Goal: Task Accomplishment & Management: Manage account settings

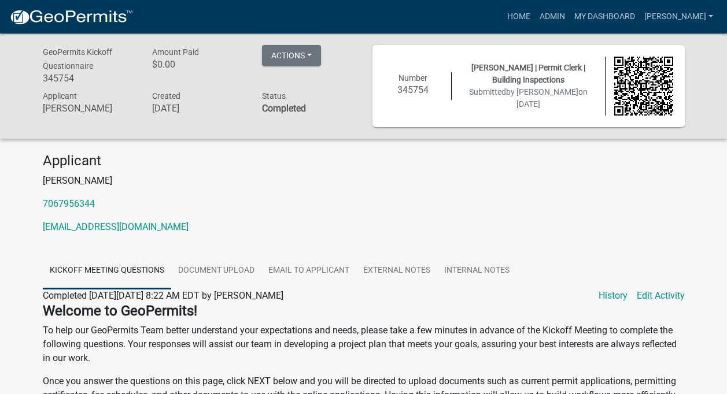
scroll to position [7, 0]
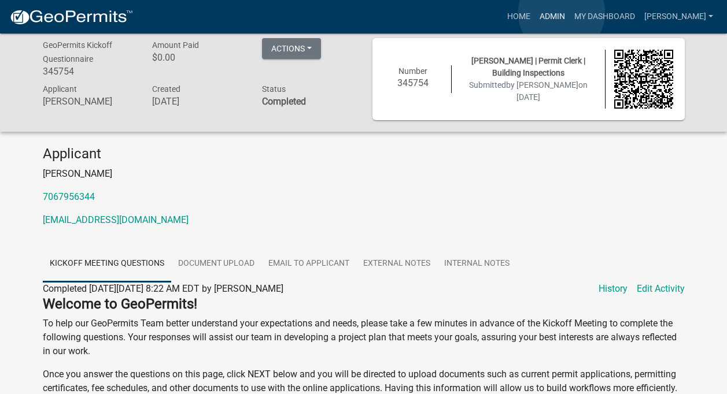
click at [562, 13] on link "Admin" at bounding box center [552, 17] width 35 height 22
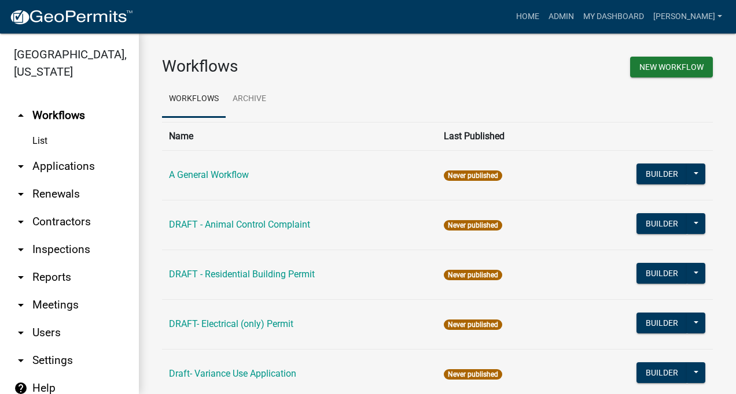
click at [58, 162] on link "arrow_drop_down Applications" at bounding box center [69, 167] width 139 height 28
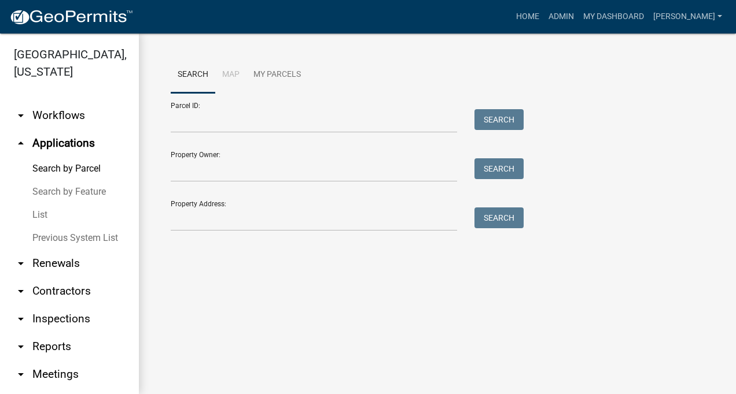
click at [67, 287] on link "arrow_drop_down Contractors" at bounding box center [69, 292] width 139 height 28
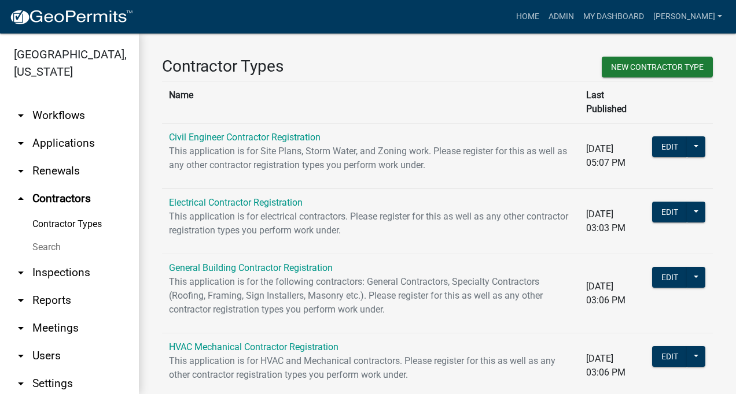
click at [83, 219] on link "Contractor Types" at bounding box center [69, 224] width 139 height 23
click at [283, 342] on link "HVAC Mechanical Contractor Registration" at bounding box center [253, 347] width 169 height 11
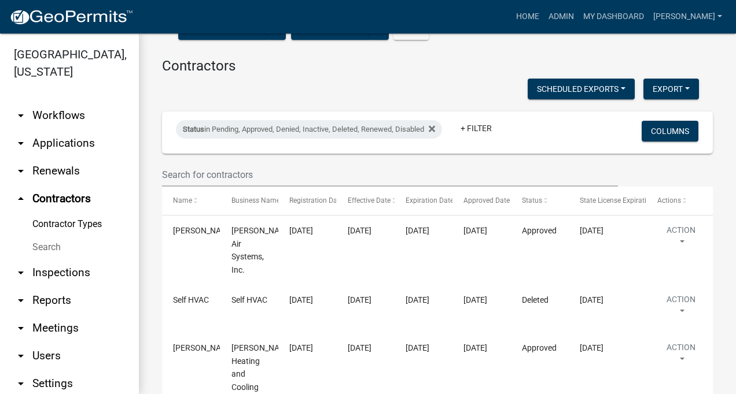
scroll to position [153, 0]
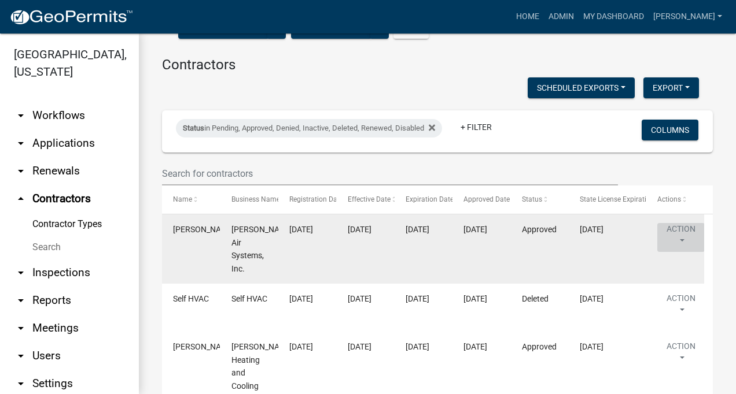
click at [680, 230] on button "Action" at bounding box center [680, 237] width 47 height 29
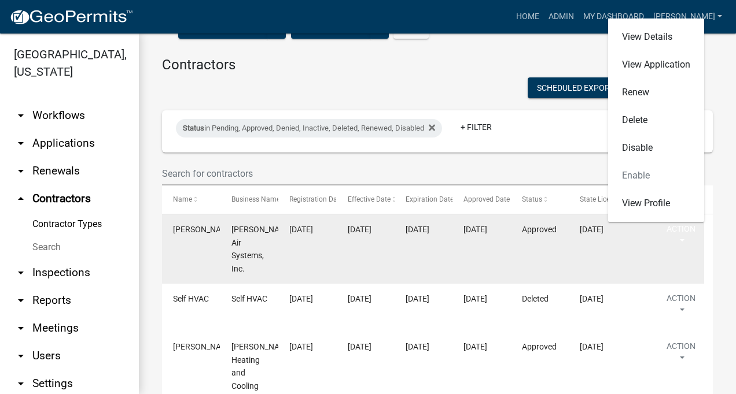
click at [235, 231] on span "[PERSON_NAME] Air Systems, Inc." at bounding box center [262, 249] width 62 height 49
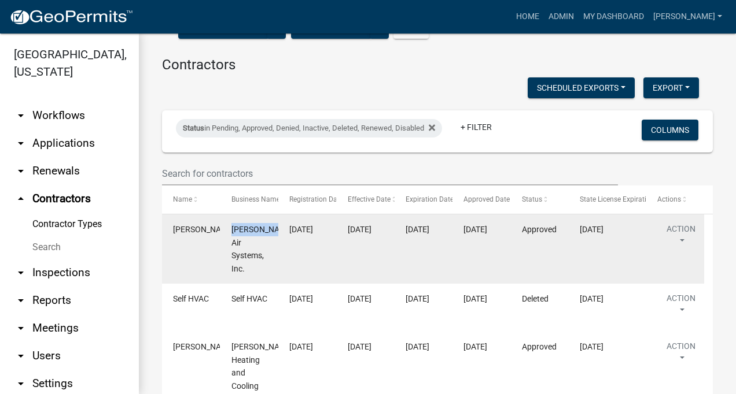
click at [235, 231] on span "[PERSON_NAME] Air Systems, Inc." at bounding box center [262, 249] width 62 height 49
drag, startPoint x: 235, startPoint y: 231, endPoint x: 203, endPoint y: 253, distance: 38.7
click at [203, 253] on datatable-body-cell "[PERSON_NAME]" at bounding box center [191, 249] width 58 height 69
click at [680, 239] on button "Action" at bounding box center [680, 237] width 47 height 29
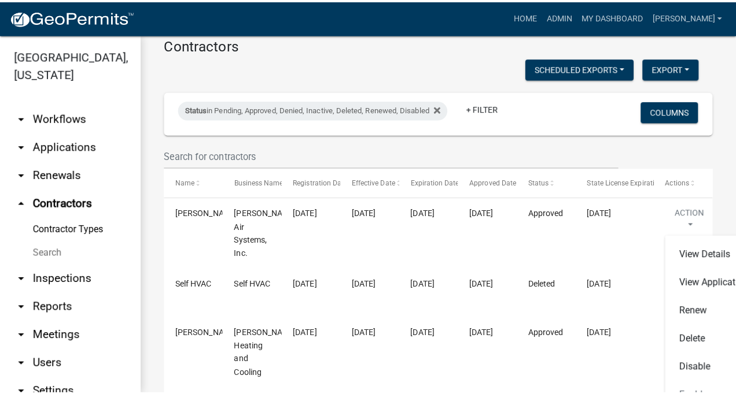
scroll to position [169, 0]
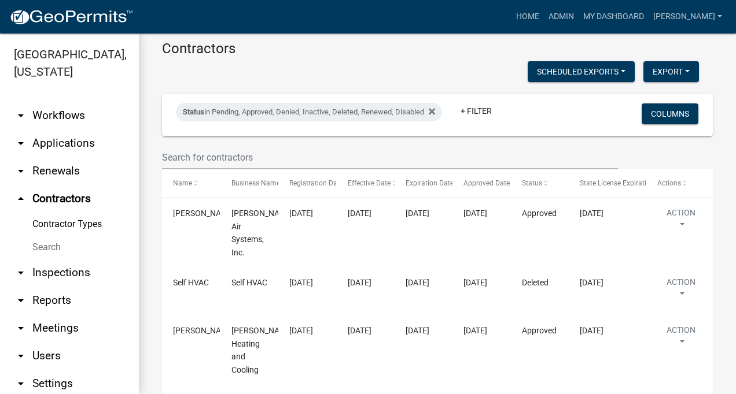
click at [87, 220] on link "Contractor Types" at bounding box center [69, 224] width 139 height 23
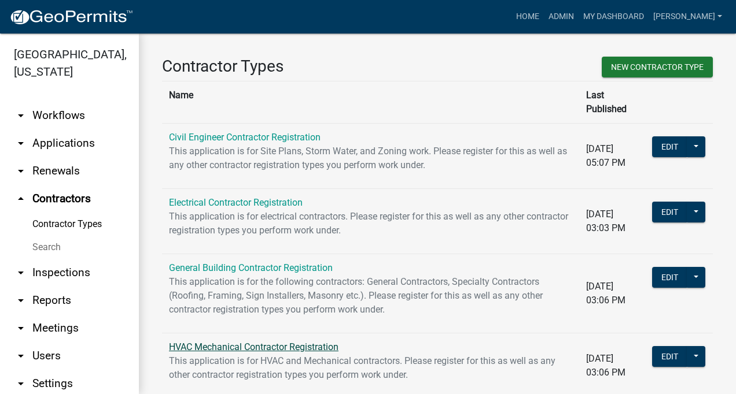
click at [259, 342] on link "HVAC Mechanical Contractor Registration" at bounding box center [253, 347] width 169 height 11
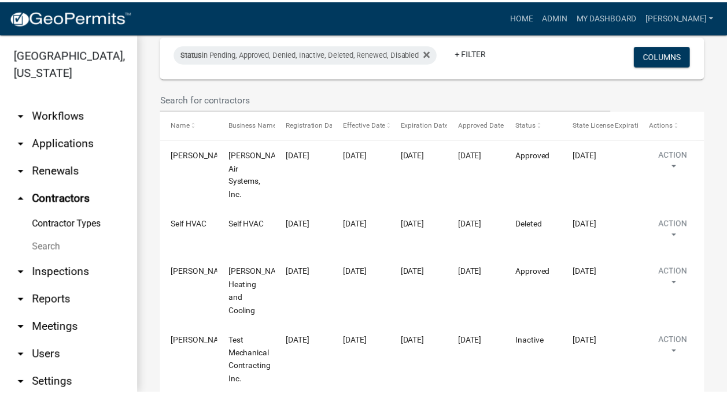
scroll to position [232, 0]
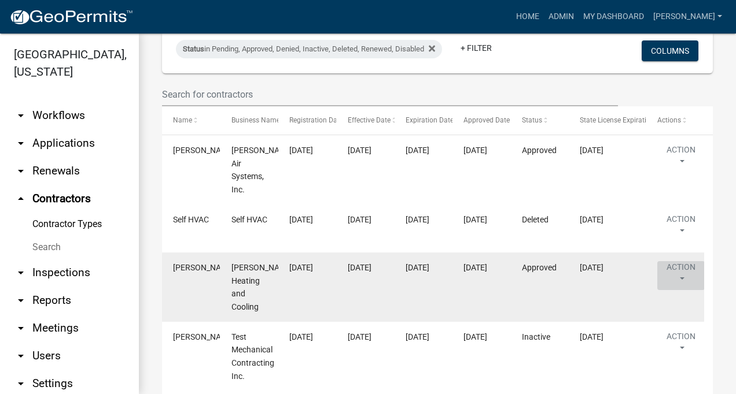
click at [681, 274] on button "Action" at bounding box center [680, 275] width 47 height 29
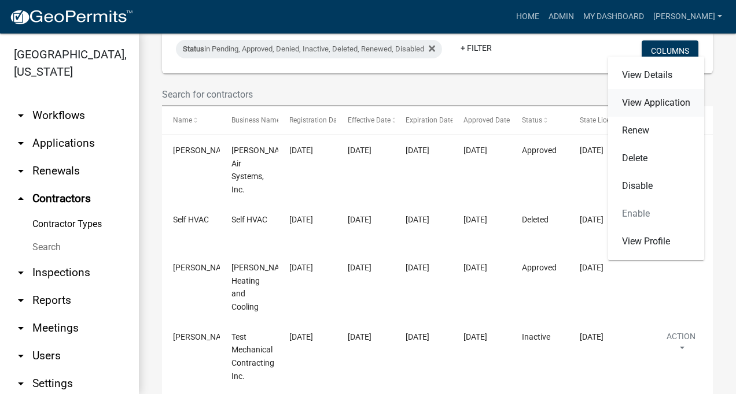
click at [637, 99] on link "View Application" at bounding box center [656, 103] width 96 height 28
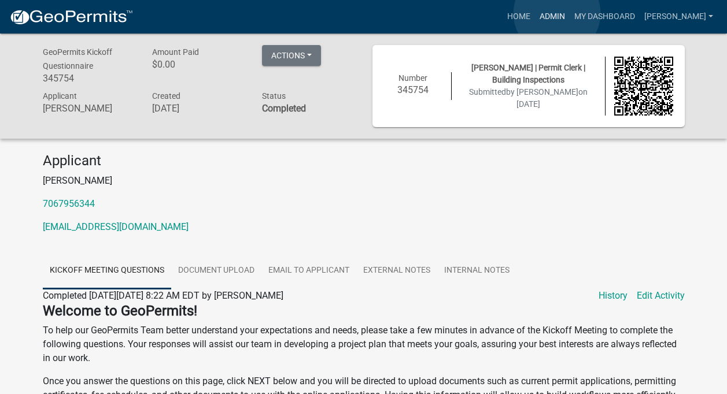
click at [557, 13] on link "Admin" at bounding box center [552, 17] width 35 height 22
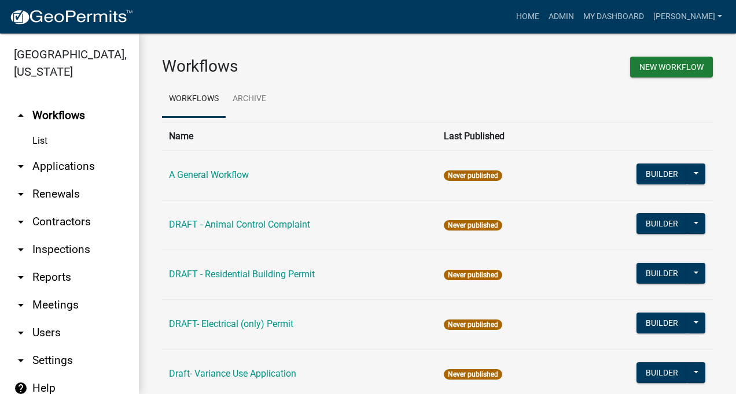
click at [62, 222] on link "arrow_drop_down Contractors" at bounding box center [69, 222] width 139 height 28
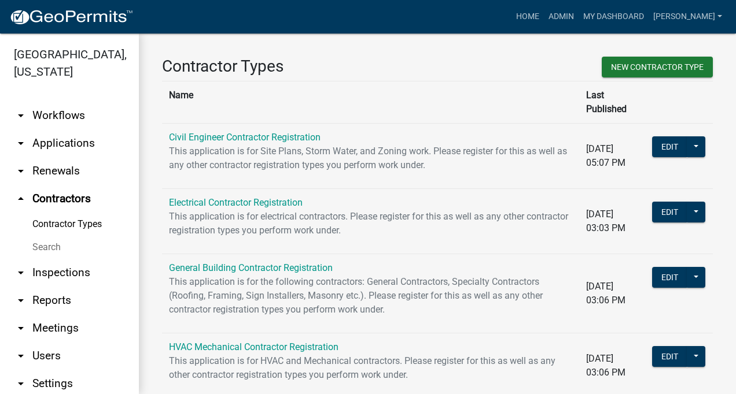
click at [73, 224] on link "Contractor Types" at bounding box center [69, 224] width 139 height 23
click at [234, 342] on link "HVAC Mechanical Contractor Registration" at bounding box center [253, 347] width 169 height 11
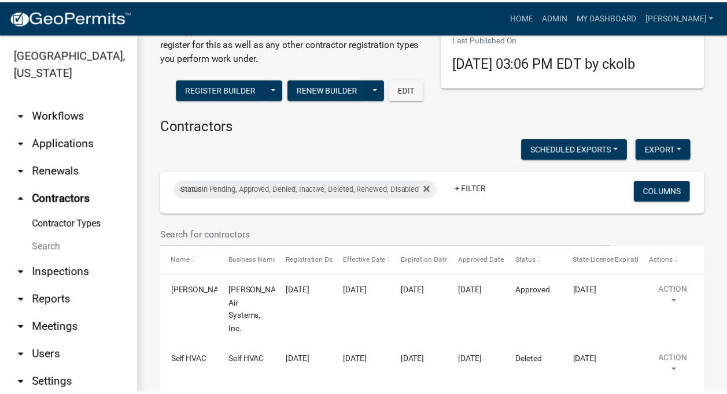
scroll to position [94, 0]
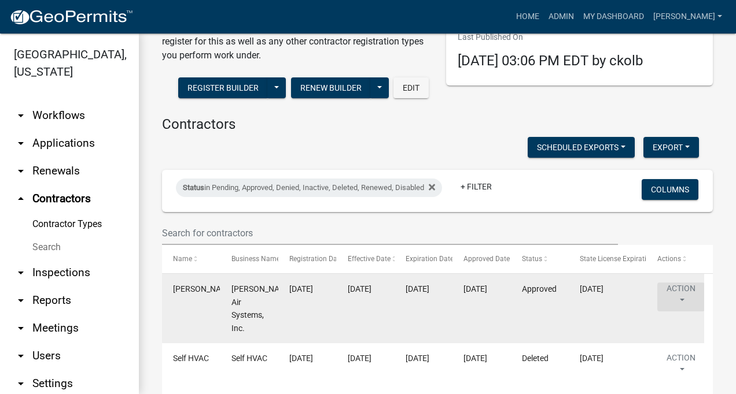
click at [676, 289] on button "Action" at bounding box center [680, 297] width 47 height 29
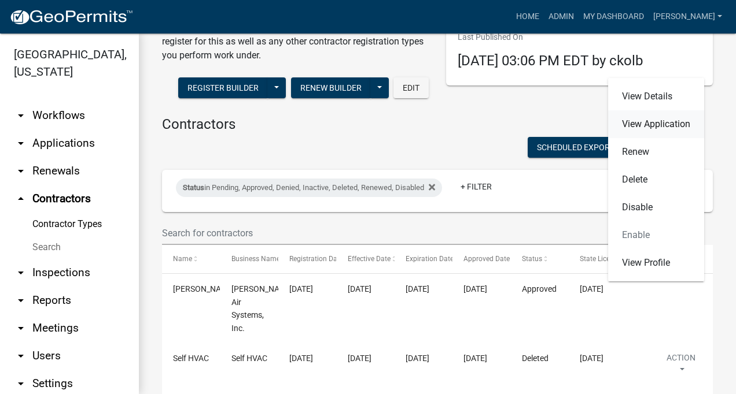
click at [644, 120] on link "View Application" at bounding box center [656, 124] width 96 height 28
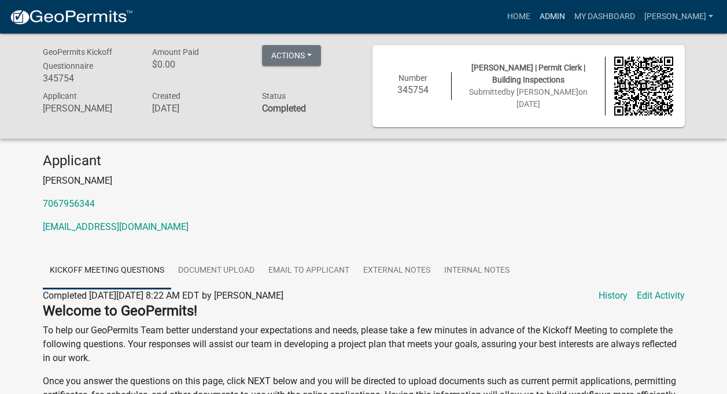
drag, startPoint x: 565, startPoint y: 10, endPoint x: 551, endPoint y: 15, distance: 14.8
click at [564, 10] on link "Admin" at bounding box center [552, 17] width 35 height 22
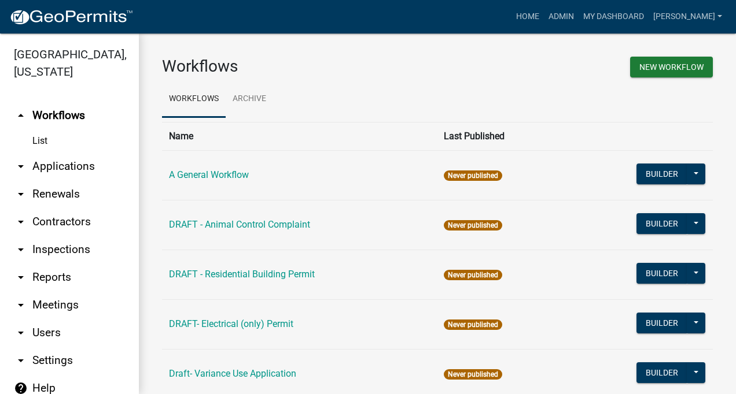
click at [55, 218] on link "arrow_drop_down Contractors" at bounding box center [69, 222] width 139 height 28
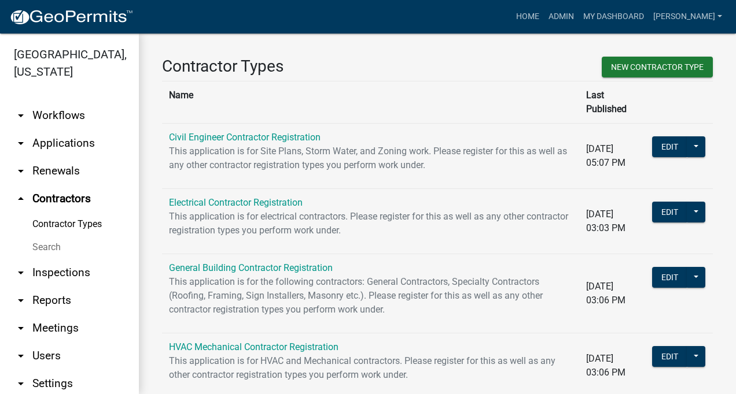
click at [61, 224] on link "Contractor Types" at bounding box center [69, 224] width 139 height 23
click at [260, 263] on link "General Building Contractor Registration" at bounding box center [251, 268] width 164 height 11
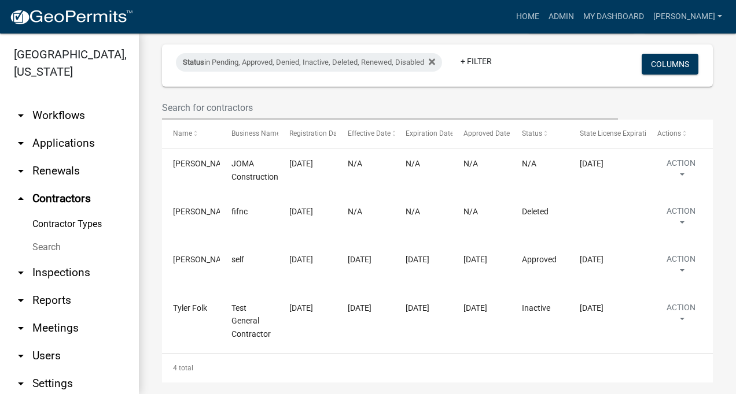
scroll to position [242, 0]
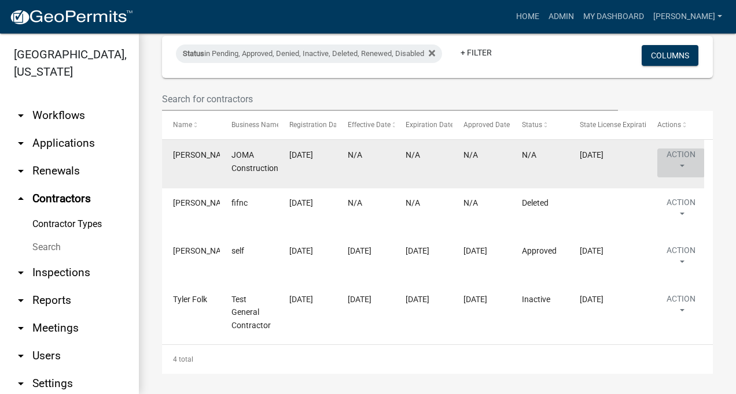
click at [679, 155] on button "Action" at bounding box center [680, 163] width 47 height 29
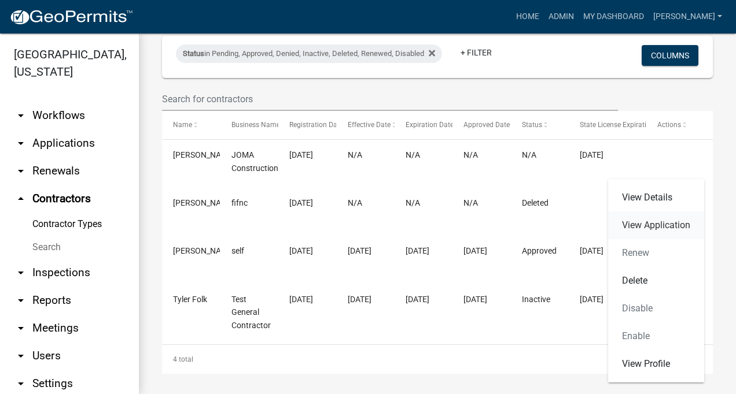
click at [655, 223] on link "View Application" at bounding box center [656, 226] width 96 height 28
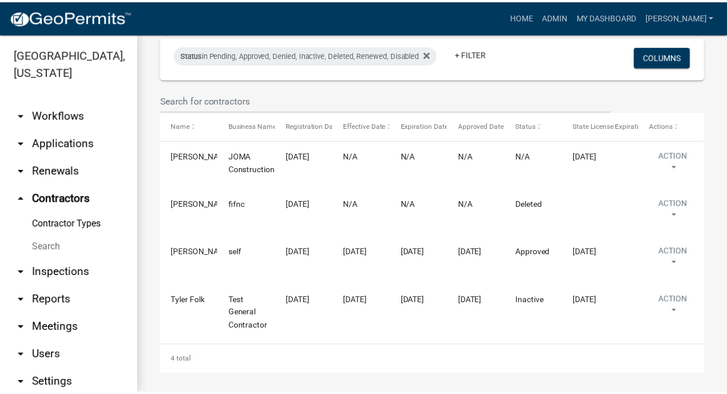
scroll to position [245, 0]
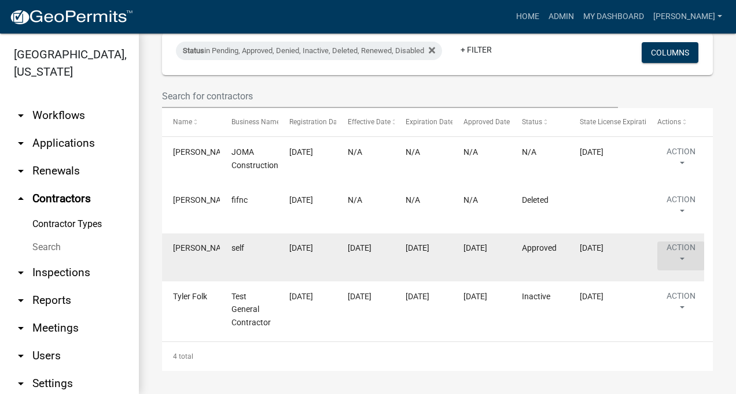
click at [685, 248] on button "Action" at bounding box center [680, 256] width 47 height 29
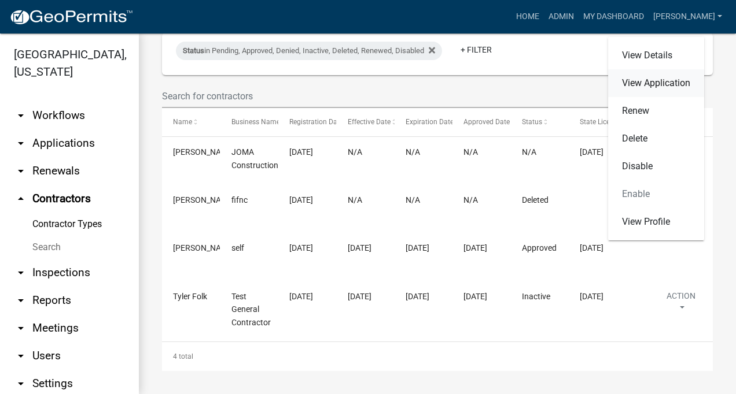
click at [647, 83] on link "View Application" at bounding box center [656, 83] width 96 height 28
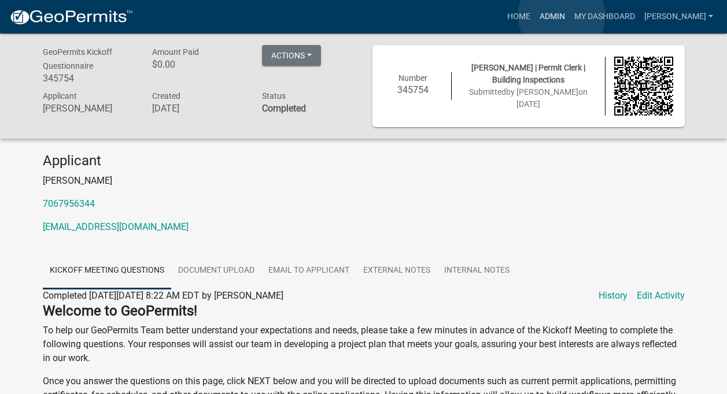
click at [562, 16] on link "Admin" at bounding box center [552, 17] width 35 height 22
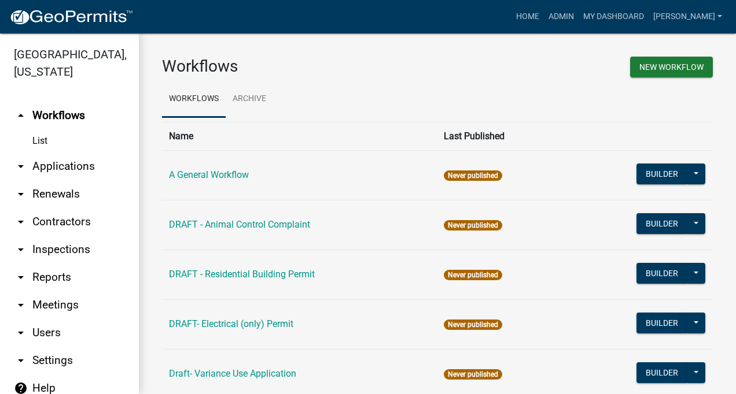
click at [72, 223] on link "arrow_drop_down Contractors" at bounding box center [69, 222] width 139 height 28
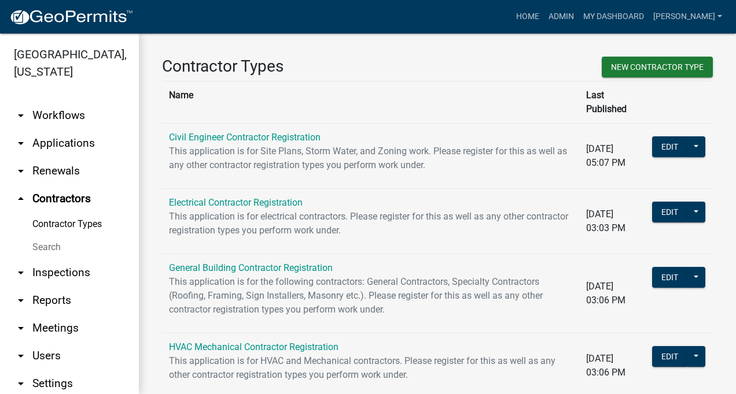
click at [67, 224] on link "Contractor Types" at bounding box center [69, 224] width 139 height 23
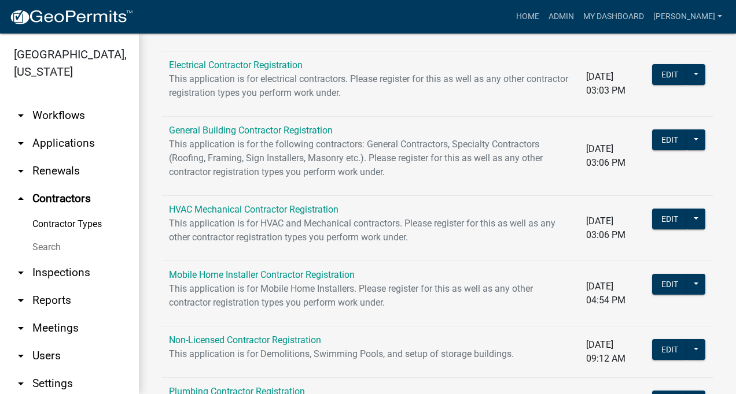
scroll to position [145, 0]
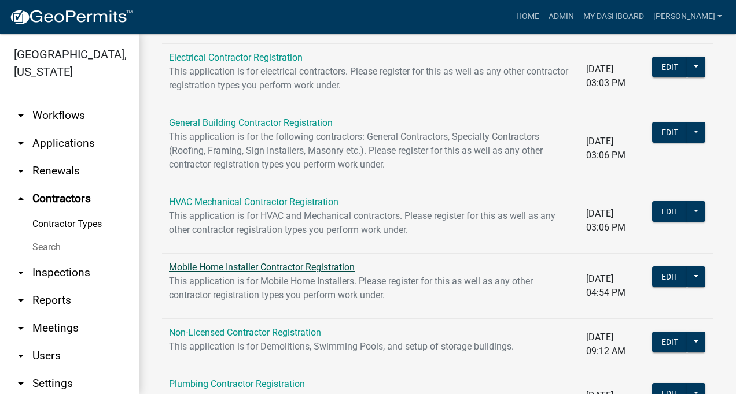
click at [289, 262] on link "Mobile Home Installer Contractor Registration" at bounding box center [262, 267] width 186 height 11
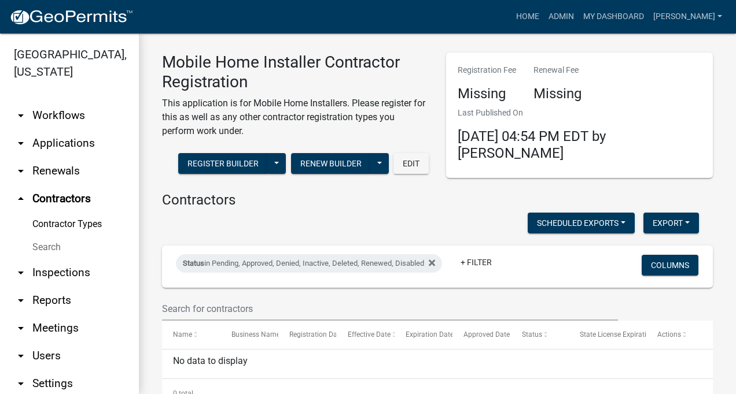
scroll to position [55, 0]
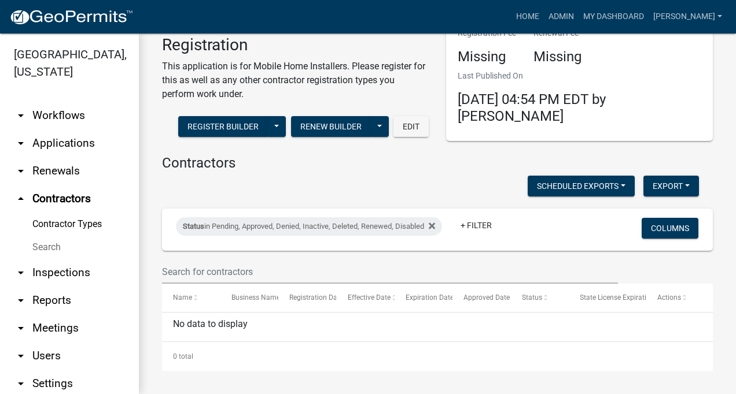
drag, startPoint x: 76, startPoint y: 221, endPoint x: 87, endPoint y: 219, distance: 10.7
click at [77, 220] on link "Contractor Types" at bounding box center [69, 224] width 139 height 23
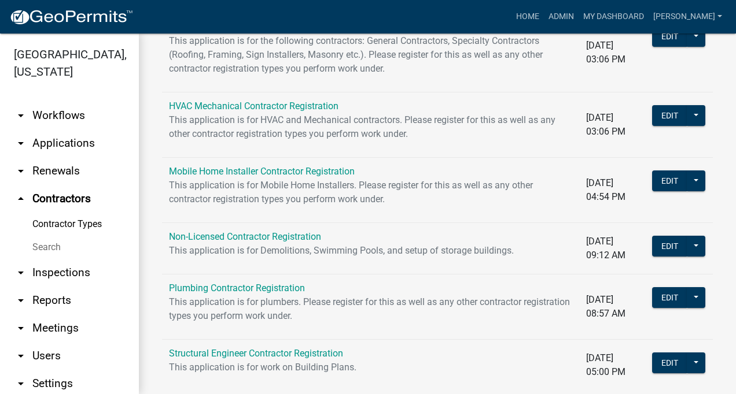
scroll to position [248, 0]
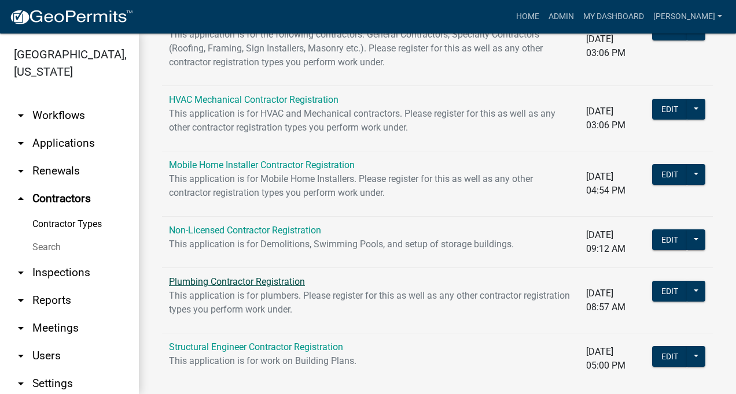
click at [251, 276] on link "Plumbing Contractor Registration" at bounding box center [237, 281] width 136 height 11
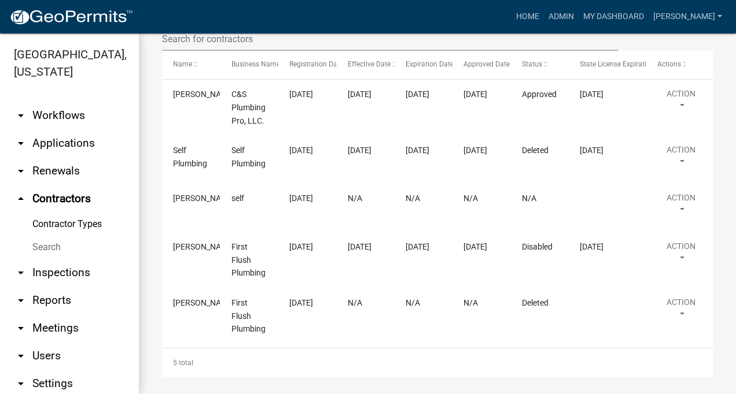
scroll to position [275, 0]
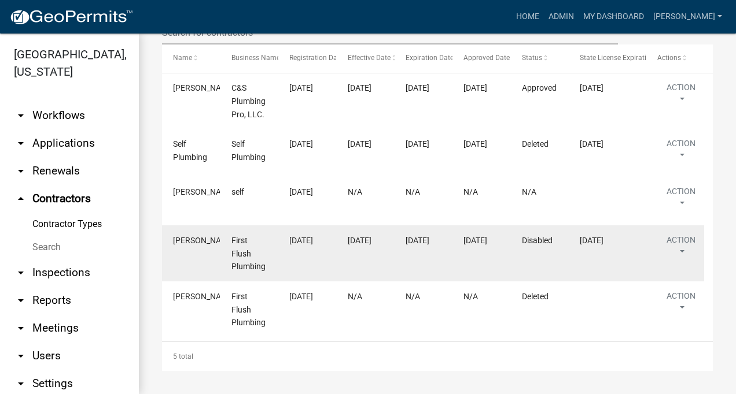
click at [241, 240] on span "First Flush Plumbing" at bounding box center [248, 254] width 34 height 36
click at [685, 245] on button "Action" at bounding box center [680, 248] width 47 height 29
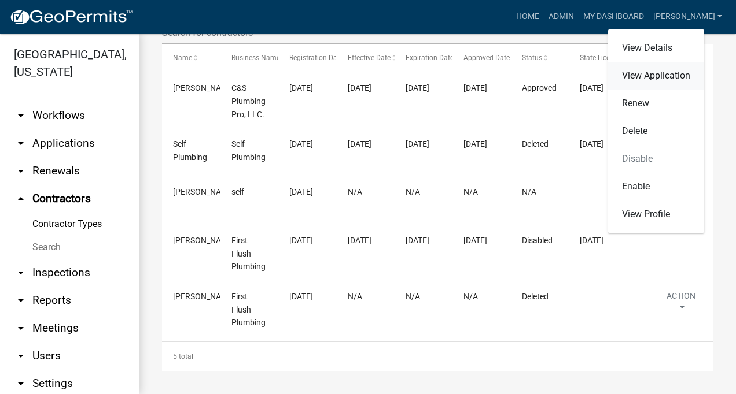
click at [630, 75] on link "View Application" at bounding box center [656, 76] width 96 height 28
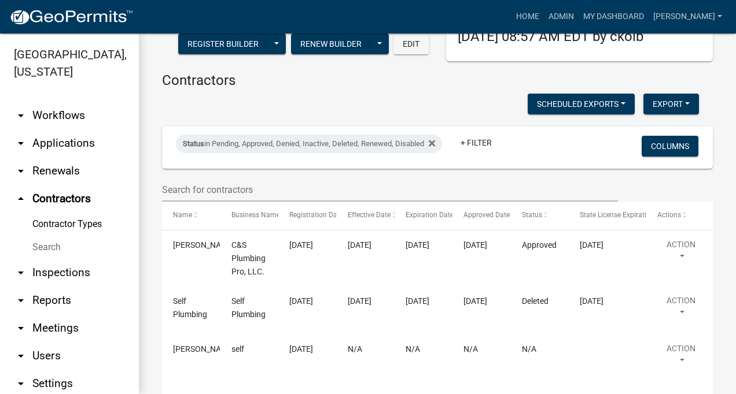
scroll to position [112, 0]
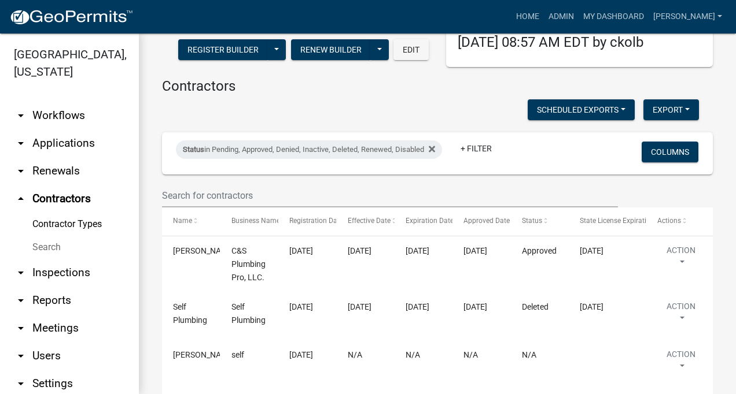
click at [57, 198] on link "arrow_drop_up Contractors" at bounding box center [69, 199] width 139 height 28
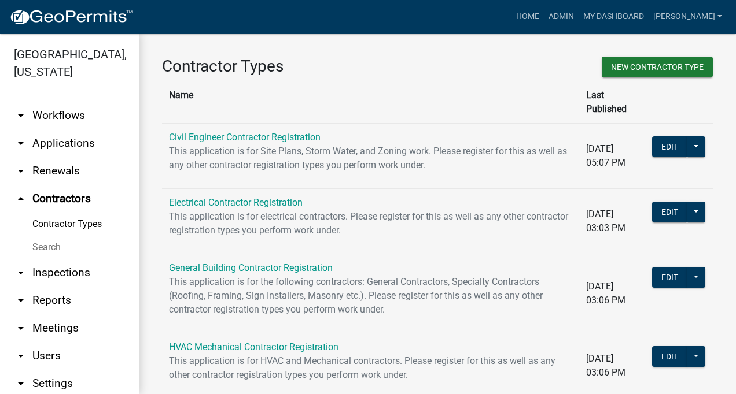
click at [70, 223] on link "Contractor Types" at bounding box center [69, 224] width 139 height 23
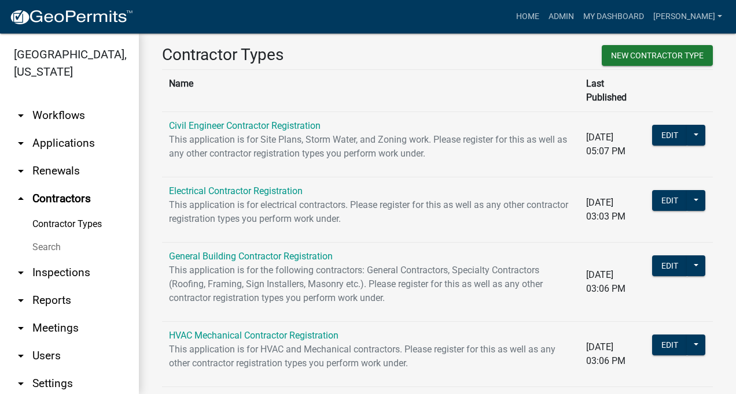
scroll to position [6, 0]
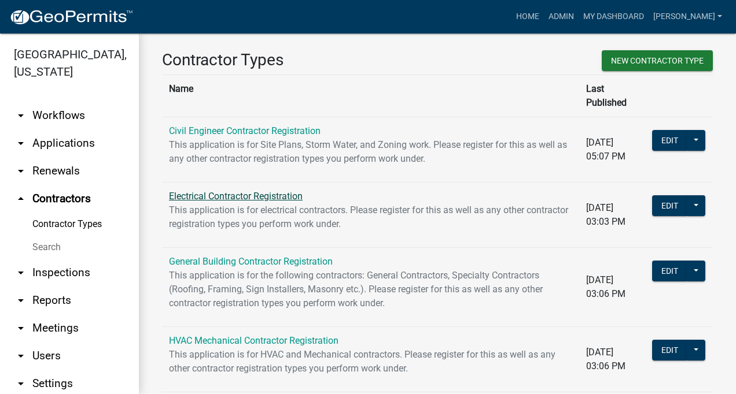
click at [227, 191] on link "Electrical Contractor Registration" at bounding box center [236, 196] width 134 height 11
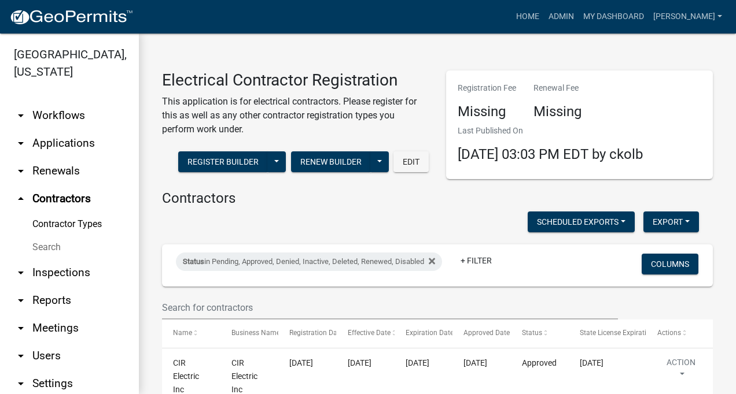
click at [50, 226] on link "Contractor Types" at bounding box center [69, 224] width 139 height 23
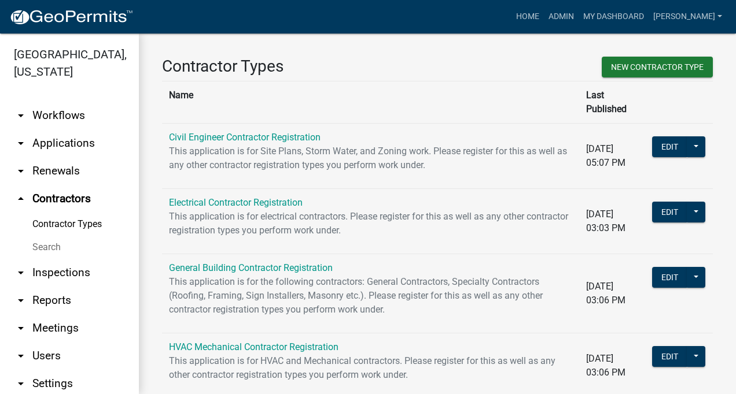
click at [46, 193] on link "arrow_drop_up Contractors" at bounding box center [69, 199] width 139 height 28
click at [57, 167] on link "arrow_drop_down Renewals" at bounding box center [69, 171] width 139 height 28
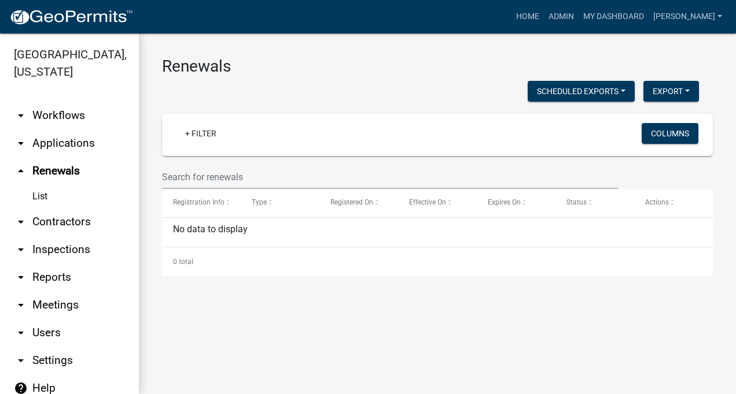
click at [43, 195] on link "List" at bounding box center [69, 196] width 139 height 23
click at [79, 143] on link "arrow_drop_down Applications" at bounding box center [69, 144] width 139 height 28
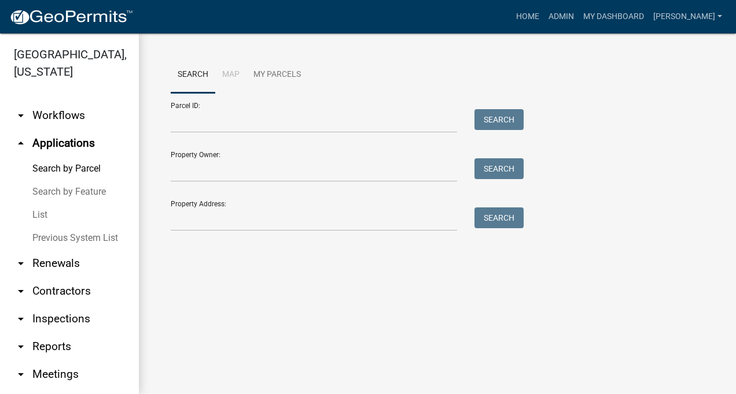
click at [41, 213] on link "List" at bounding box center [69, 215] width 139 height 23
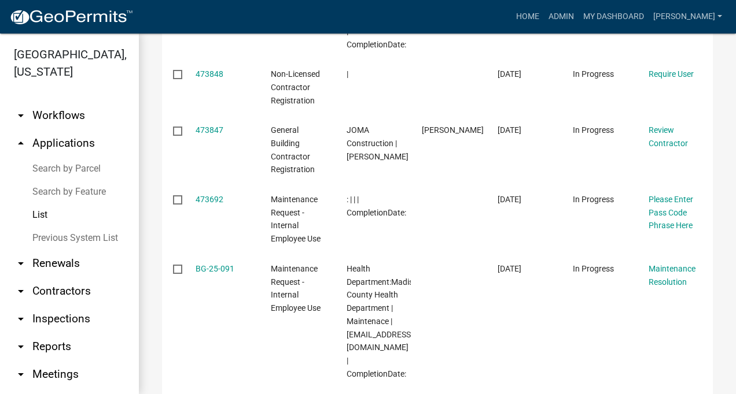
scroll to position [375, 0]
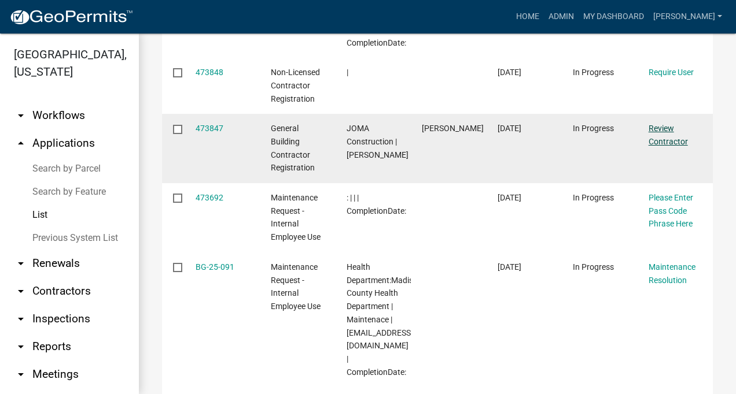
click at [657, 146] on link "Review Contractor" at bounding box center [667, 135] width 39 height 23
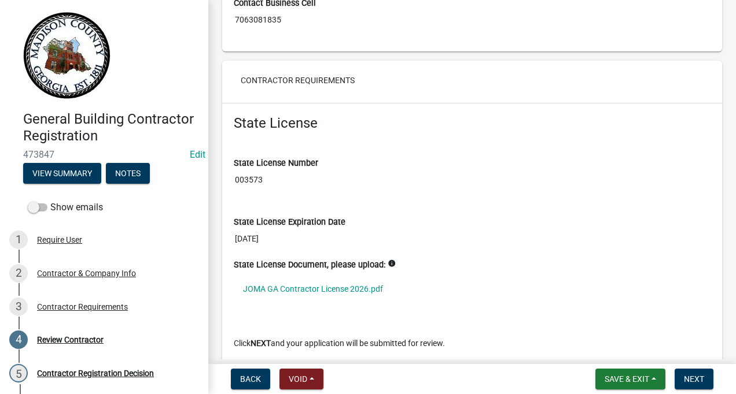
scroll to position [843, 0]
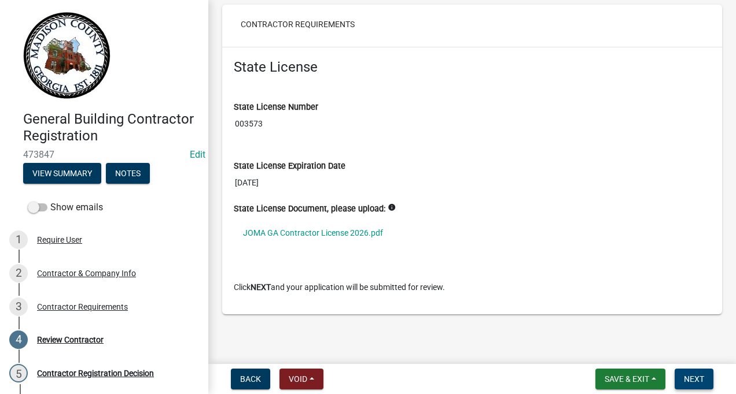
click at [694, 376] on span "Next" at bounding box center [694, 379] width 20 height 9
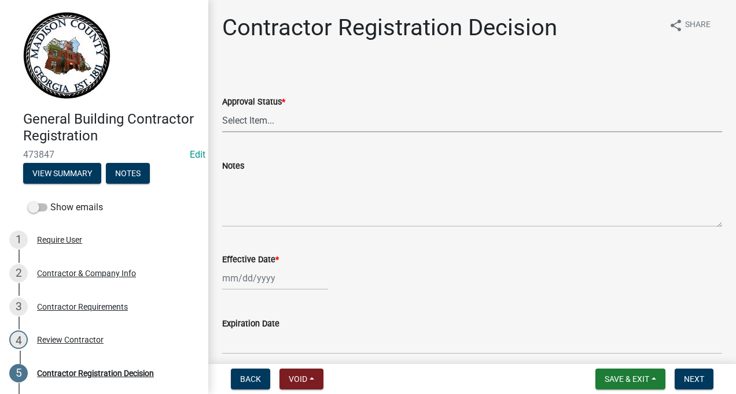
click at [261, 121] on select "Select Item... Approved Denied" at bounding box center [472, 121] width 500 height 24
click at [222, 109] on select "Select Item... Approved Denied" at bounding box center [472, 121] width 500 height 24
select select "4b86b809-39dd-4c68-9f3d-fdb3e7050482"
click at [259, 278] on div at bounding box center [275, 279] width 106 height 24
select select "9"
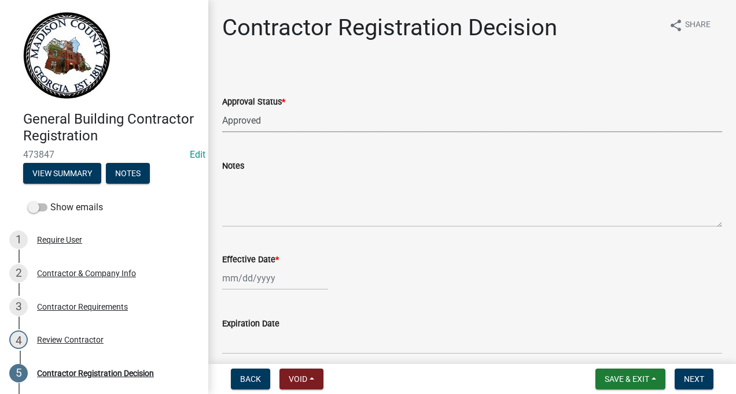
select select "2025"
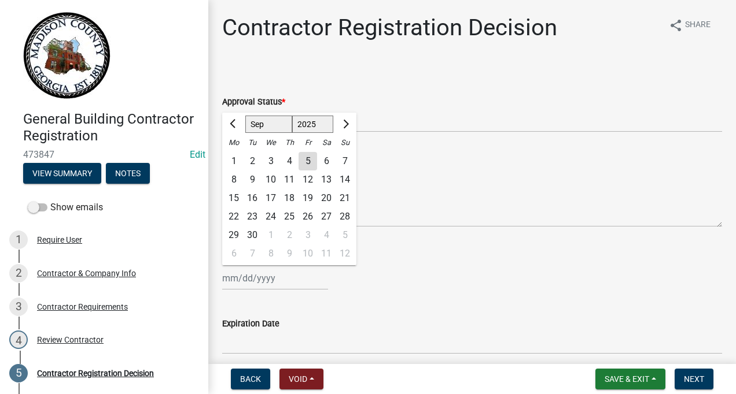
click at [308, 157] on div "5" at bounding box center [307, 161] width 19 height 19
type input "[DATE]"
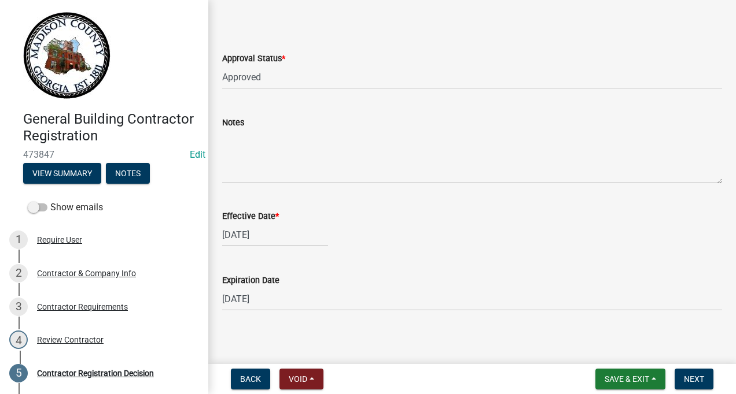
scroll to position [50, 0]
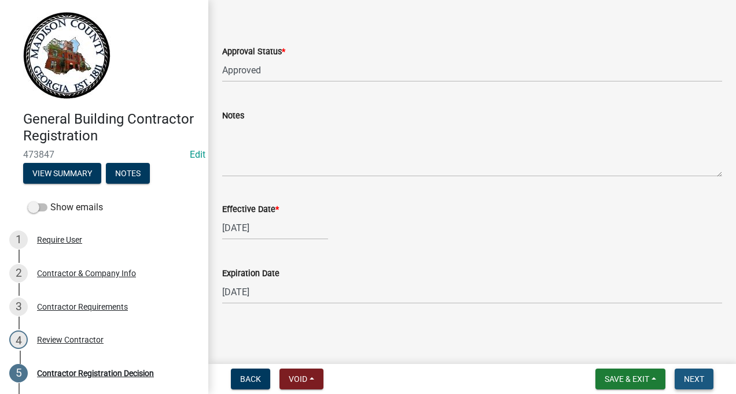
click at [693, 378] on span "Next" at bounding box center [694, 379] width 20 height 9
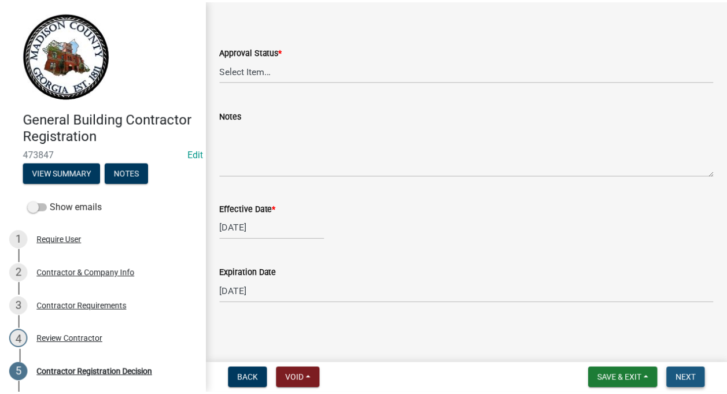
scroll to position [0, 0]
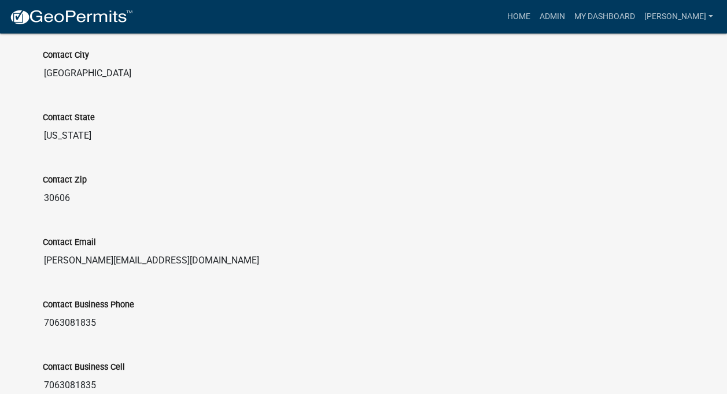
scroll to position [743, 0]
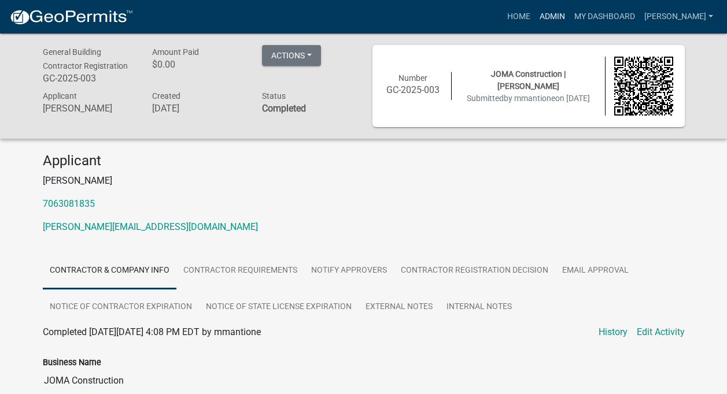
click at [557, 12] on link "Admin" at bounding box center [552, 17] width 35 height 22
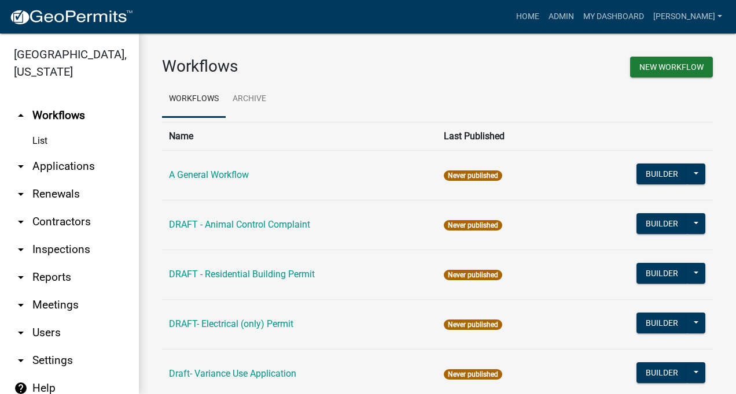
click at [61, 249] on link "arrow_drop_down Inspections" at bounding box center [69, 250] width 139 height 28
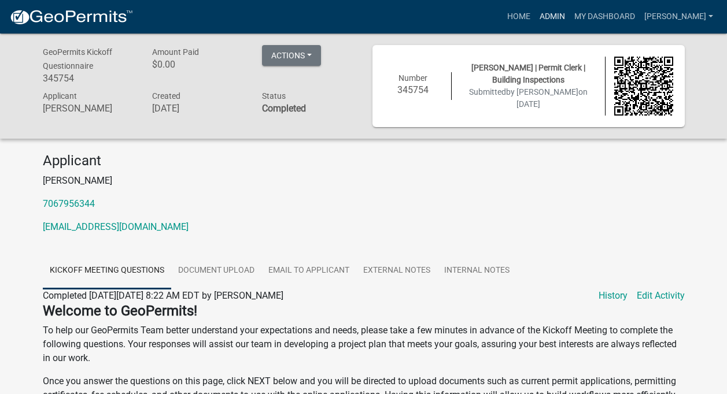
click at [559, 17] on link "Admin" at bounding box center [552, 17] width 35 height 22
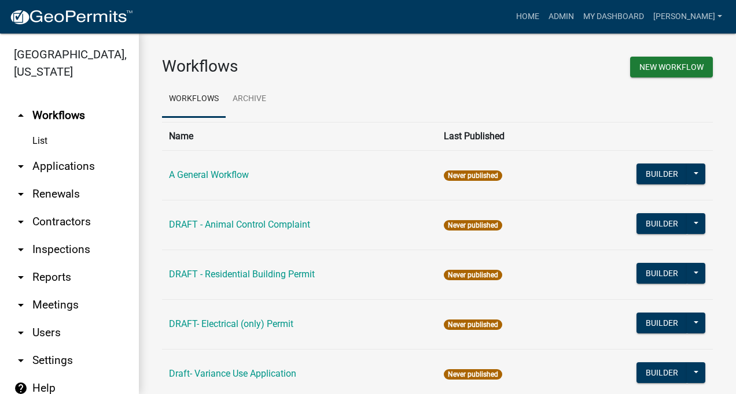
click at [50, 168] on link "arrow_drop_down Applications" at bounding box center [69, 167] width 139 height 28
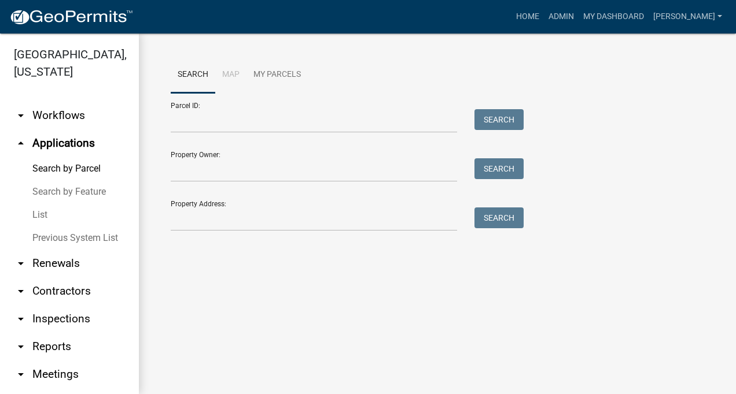
click at [70, 142] on link "arrow_drop_up Applications" at bounding box center [69, 144] width 139 height 28
click at [60, 290] on link "arrow_drop_down Contractors" at bounding box center [69, 292] width 139 height 28
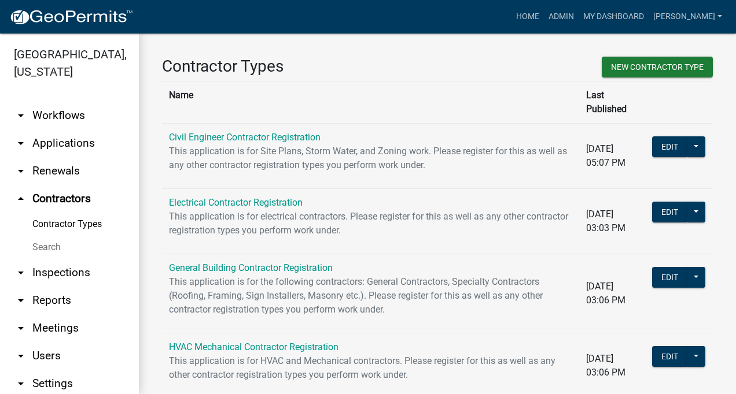
click at [71, 223] on link "Contractor Types" at bounding box center [69, 224] width 139 height 23
click at [82, 220] on link "Contractor Types" at bounding box center [69, 224] width 139 height 23
click at [219, 263] on link "General Building Contractor Registration" at bounding box center [251, 268] width 164 height 11
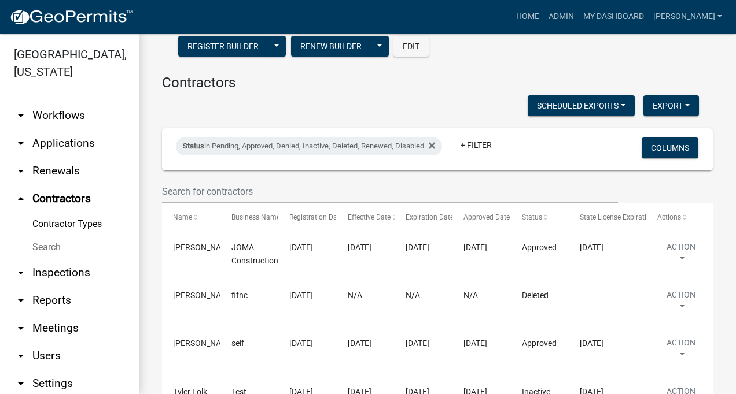
scroll to position [164, 0]
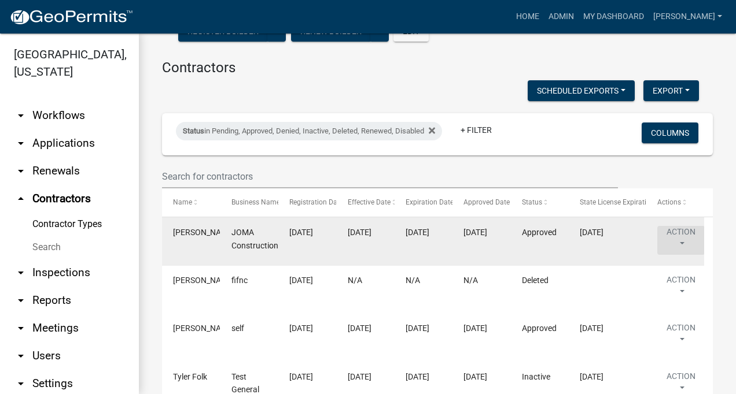
click at [676, 230] on button "Action" at bounding box center [680, 240] width 47 height 29
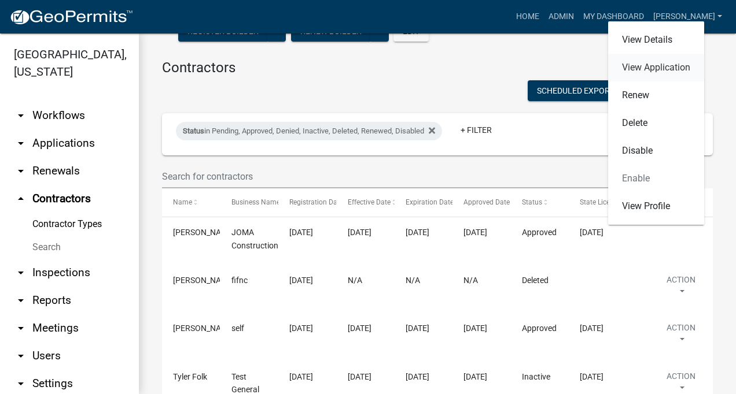
click at [647, 63] on link "View Application" at bounding box center [656, 68] width 96 height 28
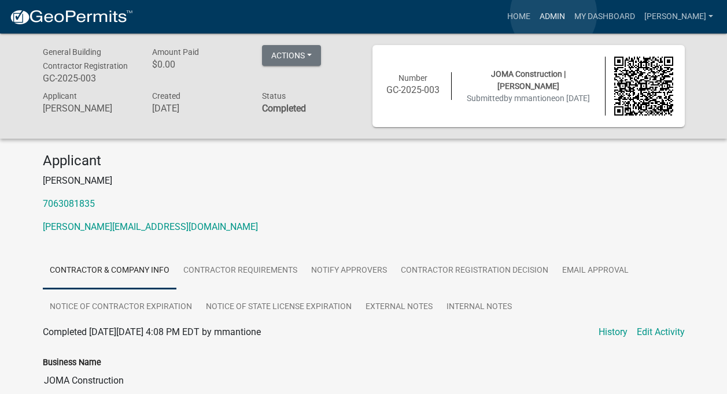
click at [553, 14] on link "Admin" at bounding box center [552, 17] width 35 height 22
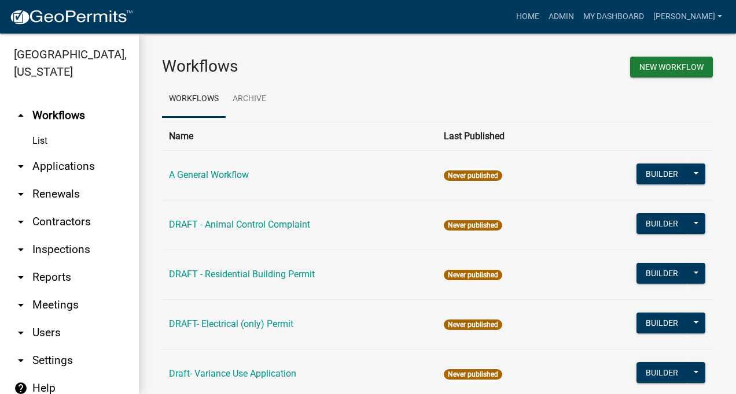
click at [56, 219] on link "arrow_drop_down Contractors" at bounding box center [69, 222] width 139 height 28
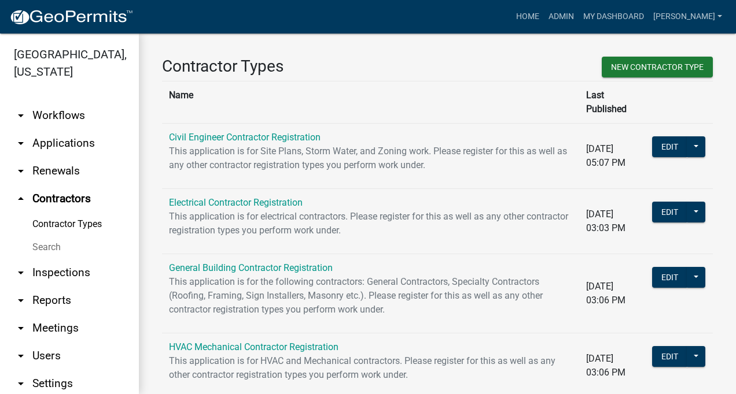
click at [56, 220] on link "Contractor Types" at bounding box center [69, 224] width 139 height 23
click at [217, 263] on link "General Building Contractor Registration" at bounding box center [251, 268] width 164 height 11
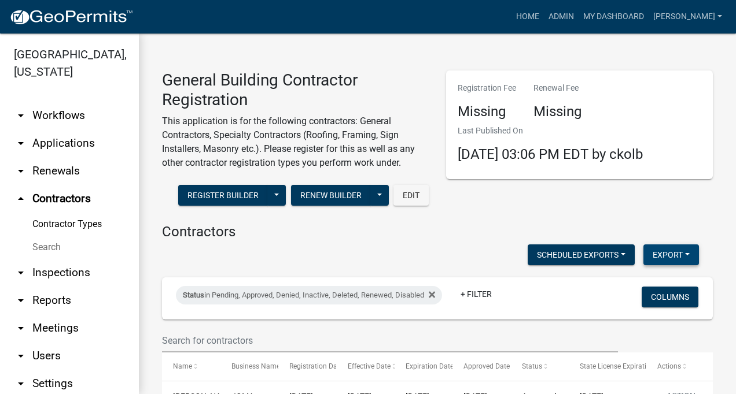
click at [674, 253] on button "Export" at bounding box center [671, 255] width 56 height 21
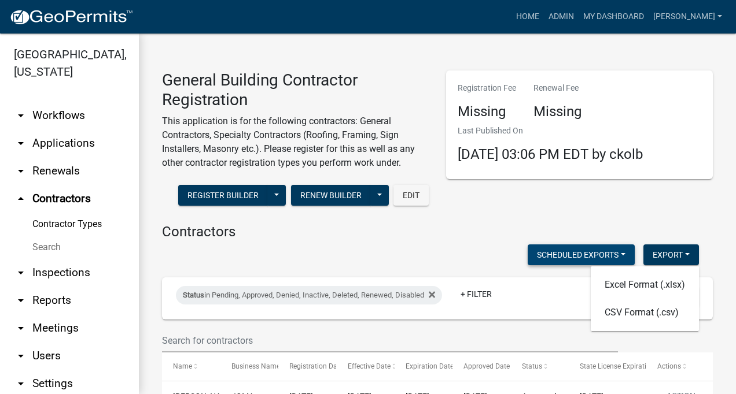
click at [611, 253] on button "Scheduled Exports" at bounding box center [580, 255] width 107 height 21
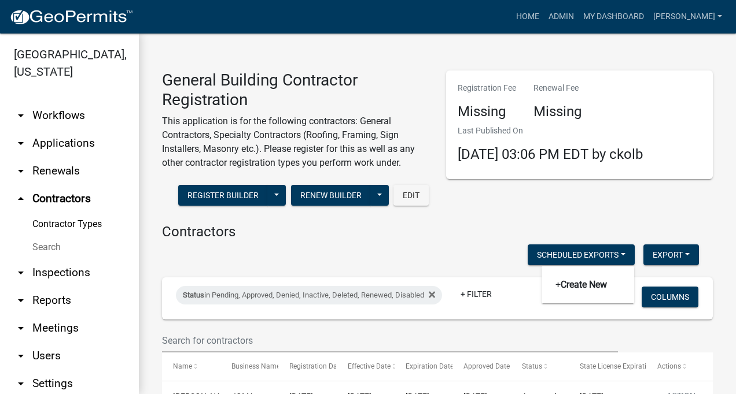
click at [621, 206] on div "Registration Fee Missing Renewal Fee Missing Last Published On [DATE] 03:06 PM …" at bounding box center [579, 142] width 284 height 143
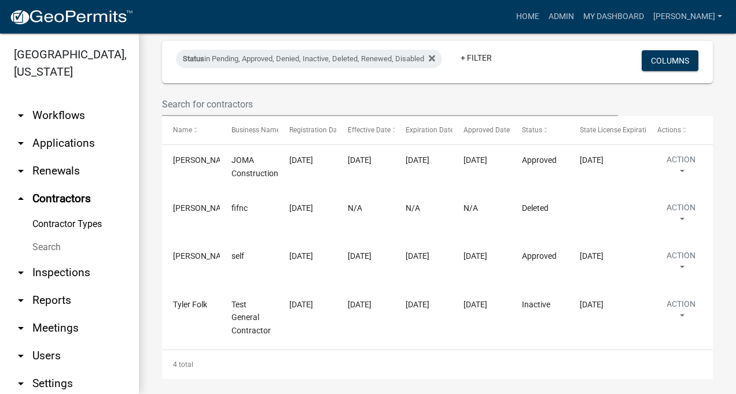
scroll to position [245, 0]
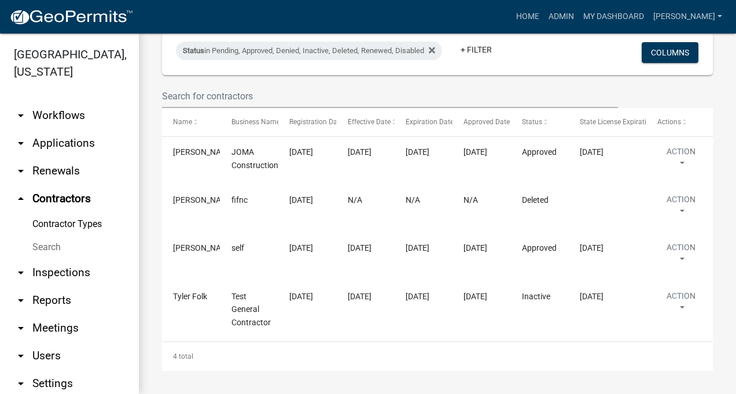
click at [49, 298] on link "arrow_drop_down Reports" at bounding box center [69, 301] width 139 height 28
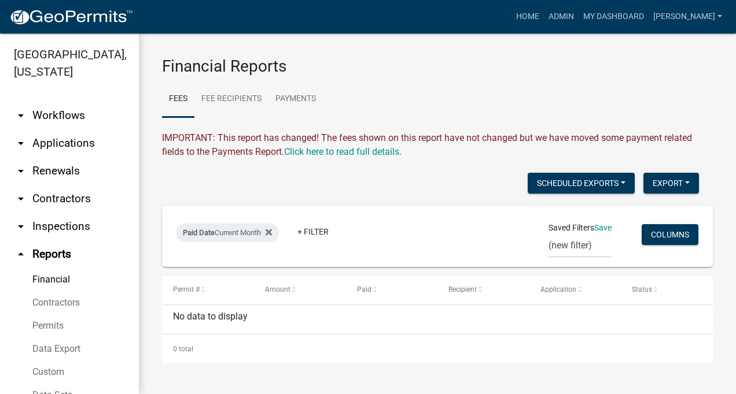
click at [56, 302] on link "Contractors" at bounding box center [69, 302] width 139 height 23
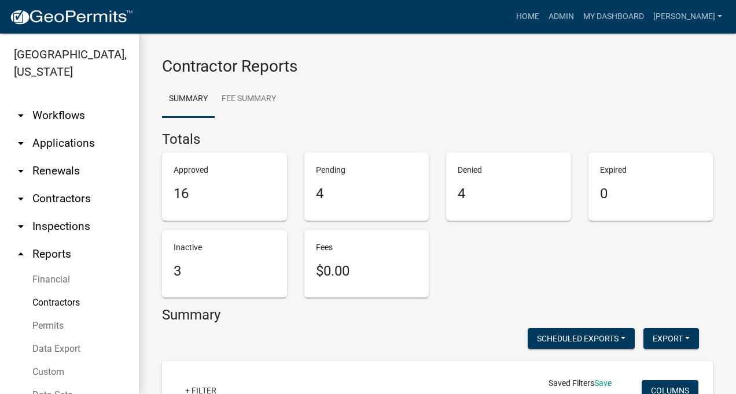
click at [355, 197] on h5 "4" at bounding box center [367, 194] width 102 height 17
click at [185, 197] on h5 "16" at bounding box center [224, 194] width 102 height 17
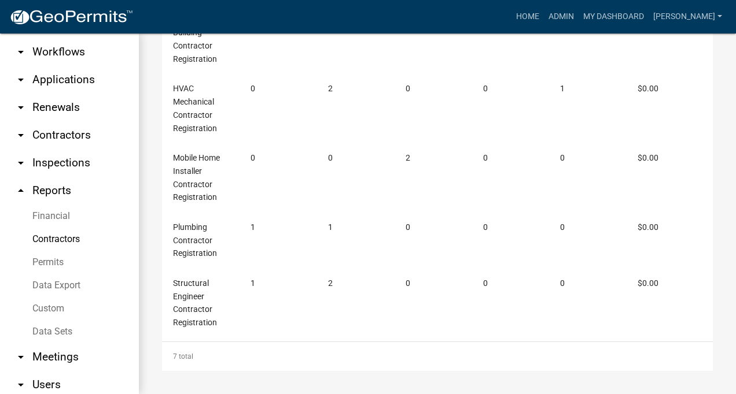
scroll to position [64, 0]
click at [53, 306] on link "Custom" at bounding box center [69, 308] width 139 height 23
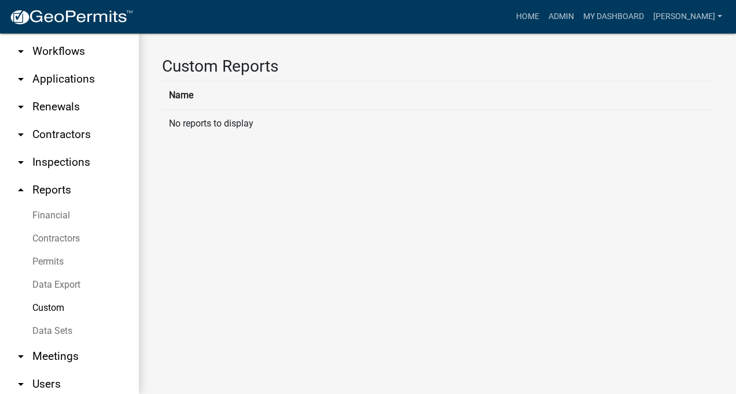
click at [60, 330] on link "Data Sets" at bounding box center [69, 331] width 139 height 23
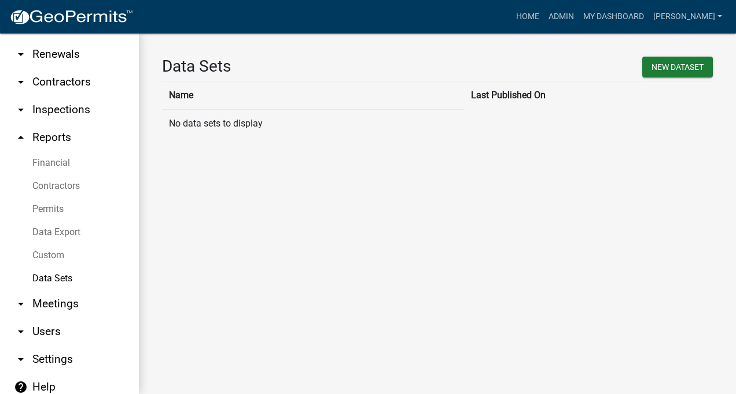
scroll to position [116, 0]
click at [50, 185] on link "Contractors" at bounding box center [69, 187] width 139 height 23
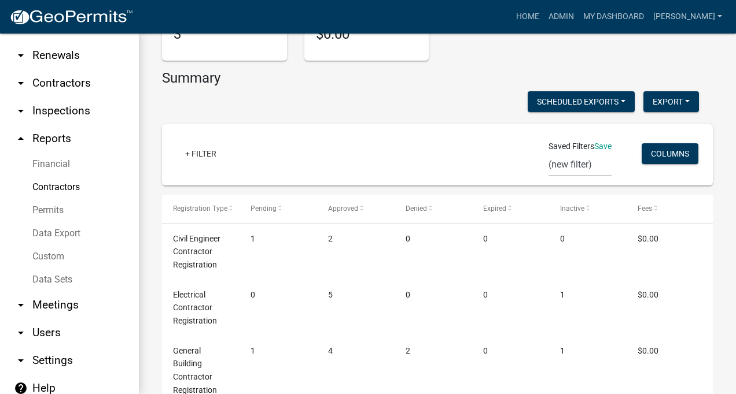
scroll to position [231, 0]
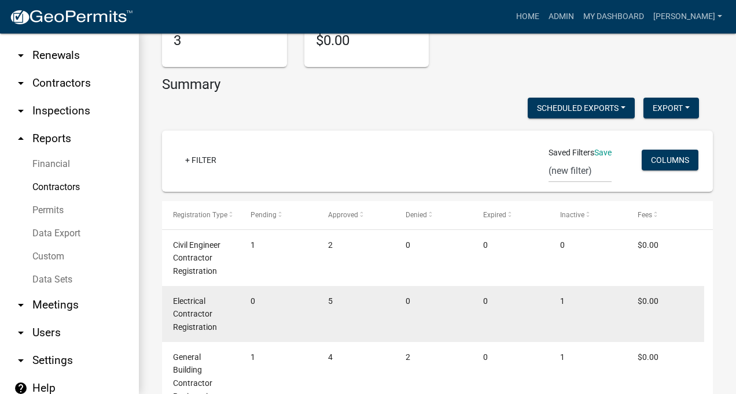
click at [193, 311] on span "Electrical Contractor Registration" at bounding box center [195, 315] width 44 height 36
click at [183, 307] on div "Electrical Contractor Registration" at bounding box center [200, 314] width 55 height 39
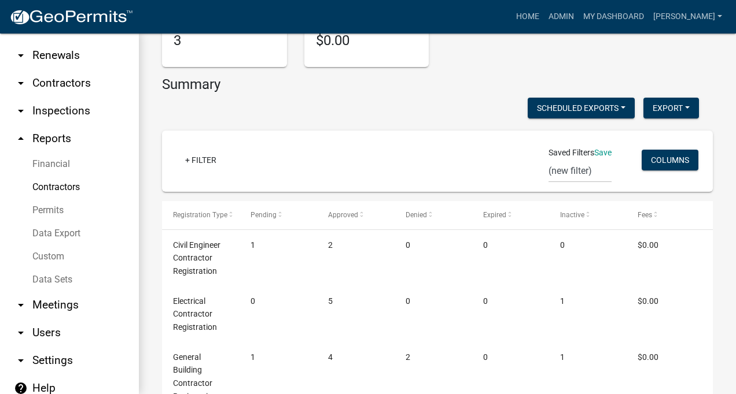
click at [69, 82] on link "arrow_drop_down Contractors" at bounding box center [69, 83] width 139 height 28
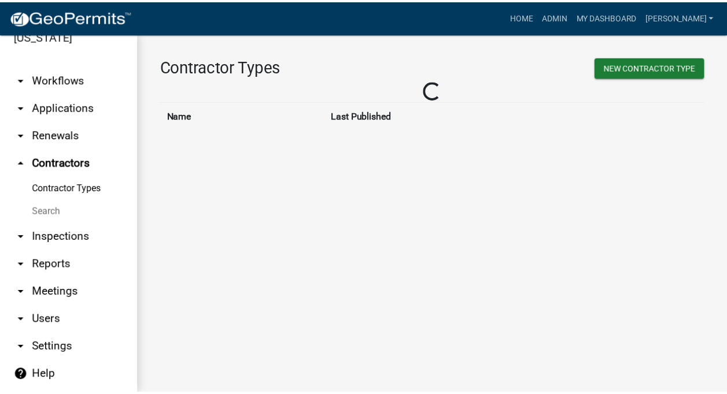
scroll to position [36, 0]
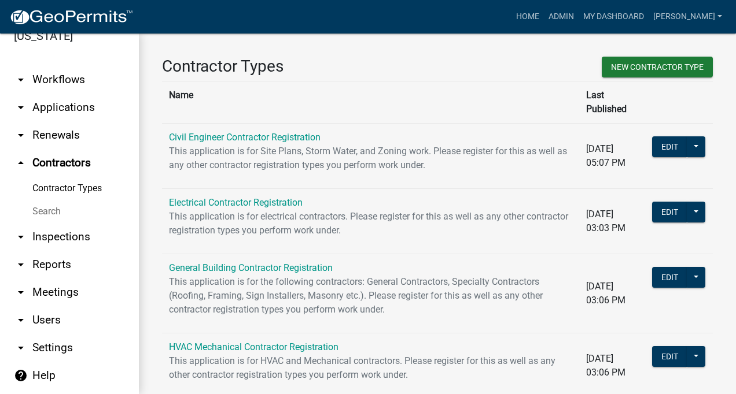
click at [72, 186] on link "Contractor Types" at bounding box center [69, 188] width 139 height 23
click at [224, 197] on link "Electrical Contractor Registration" at bounding box center [236, 202] width 134 height 11
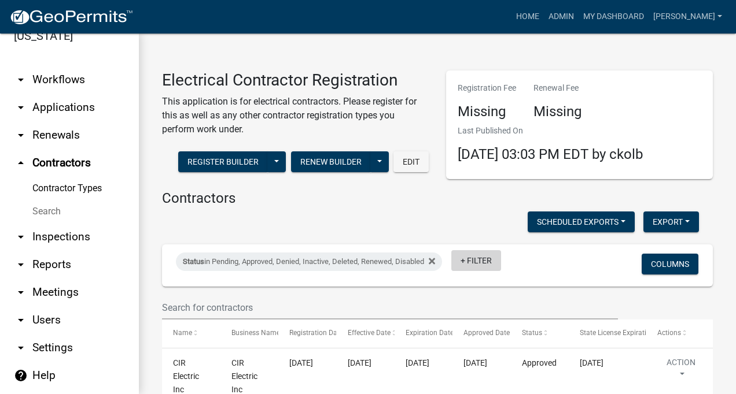
click at [477, 258] on link "+ Filter" at bounding box center [476, 260] width 50 height 21
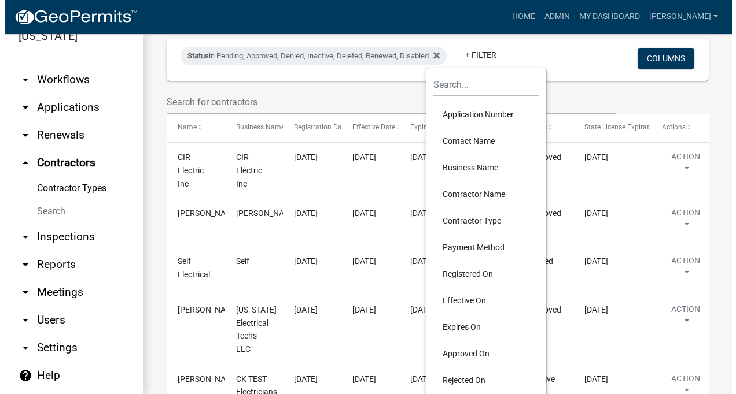
scroll to position [208, 0]
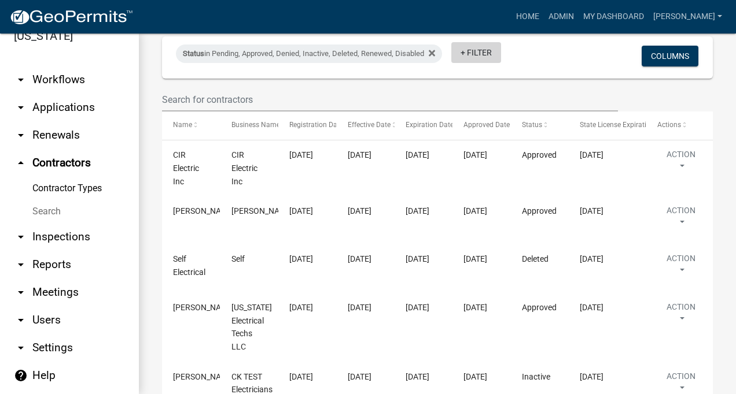
click at [478, 47] on link "+ Filter" at bounding box center [476, 52] width 50 height 21
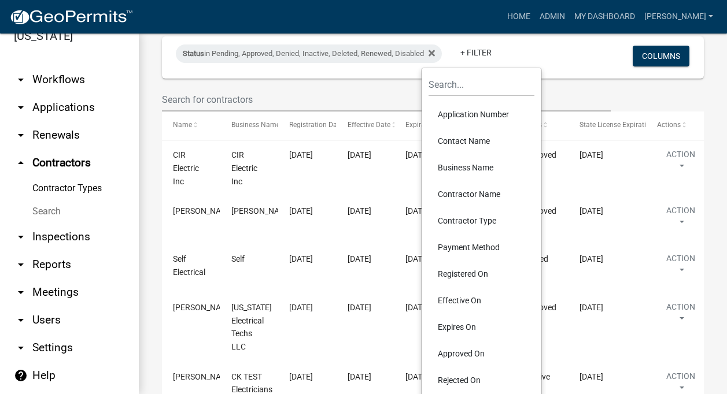
click at [458, 216] on li "Contractor Type" at bounding box center [482, 221] width 106 height 27
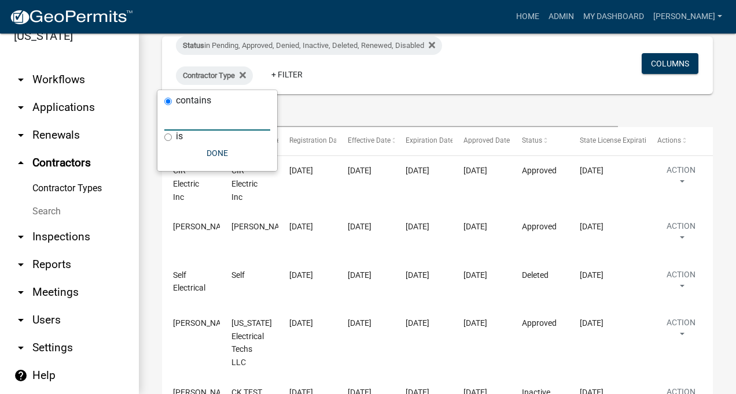
click at [178, 124] on input "text" at bounding box center [217, 119] width 106 height 24
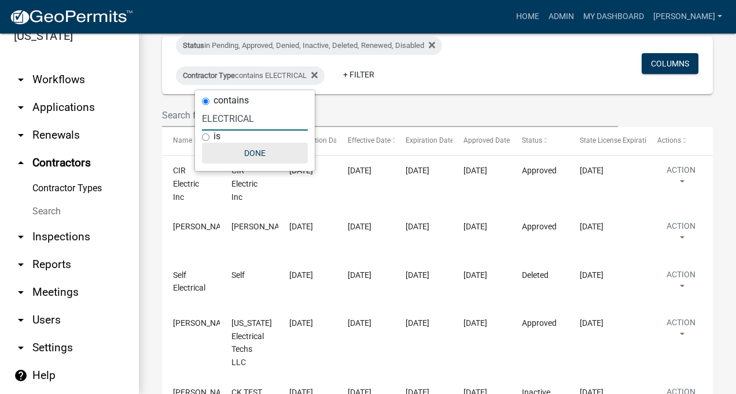
type input "ELECTRICAL"
click at [244, 150] on button "Done" at bounding box center [255, 153] width 106 height 21
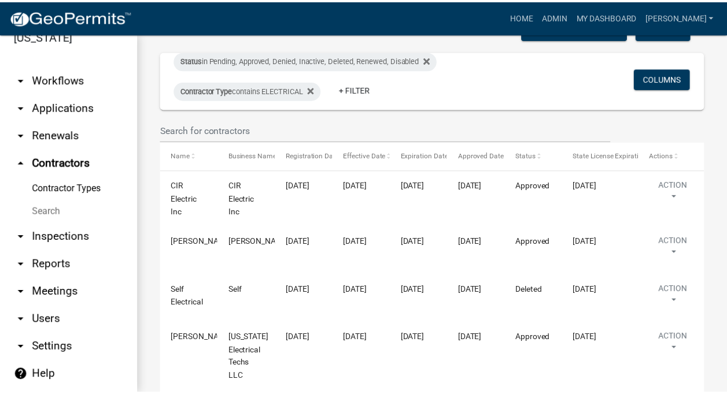
scroll to position [178, 0]
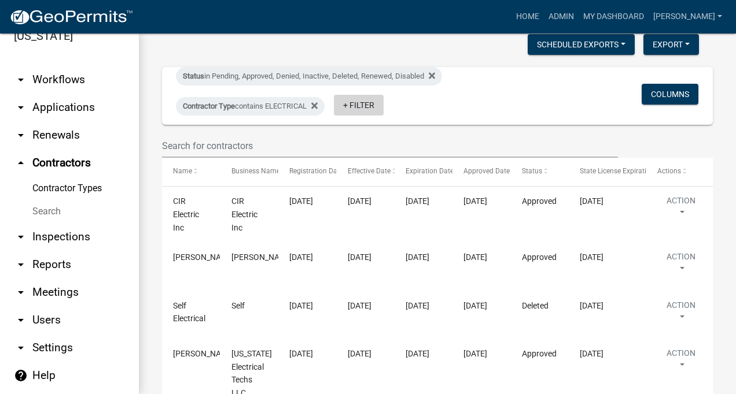
click at [365, 104] on link "+ Filter" at bounding box center [359, 105] width 50 height 21
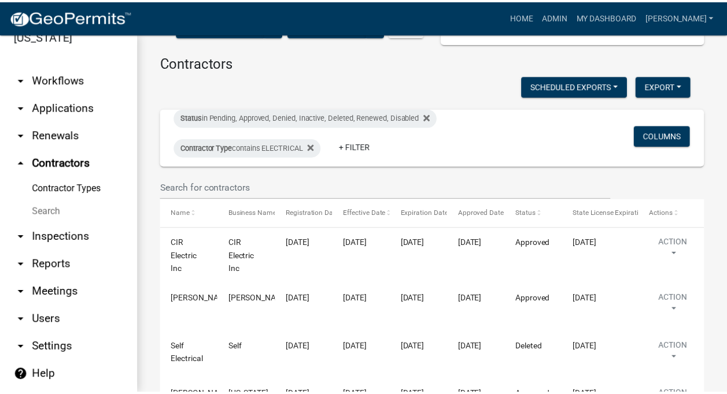
scroll to position [135, 0]
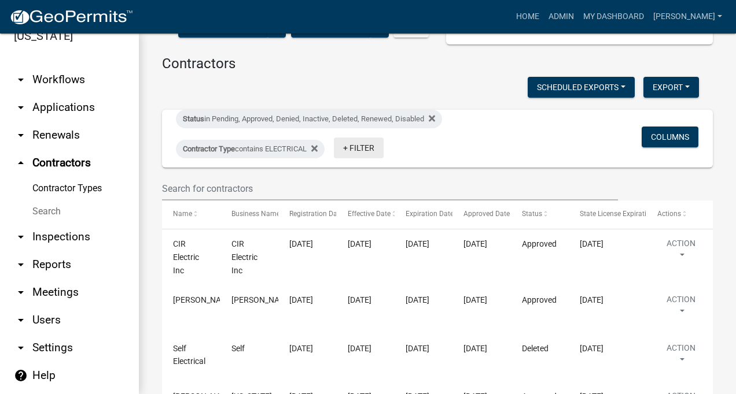
click at [358, 145] on link "+ Filter" at bounding box center [359, 148] width 50 height 21
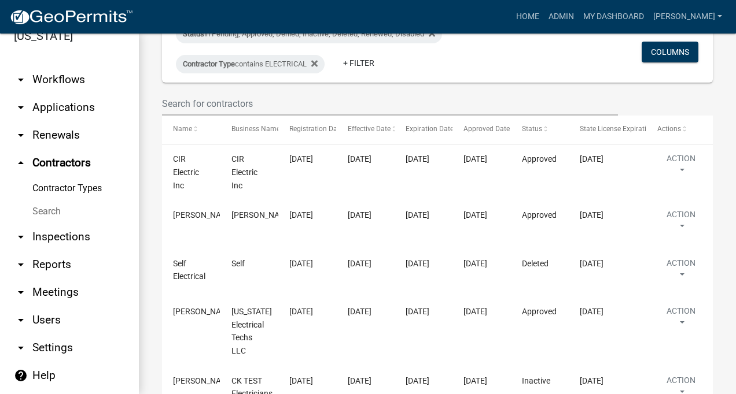
scroll to position [203, 0]
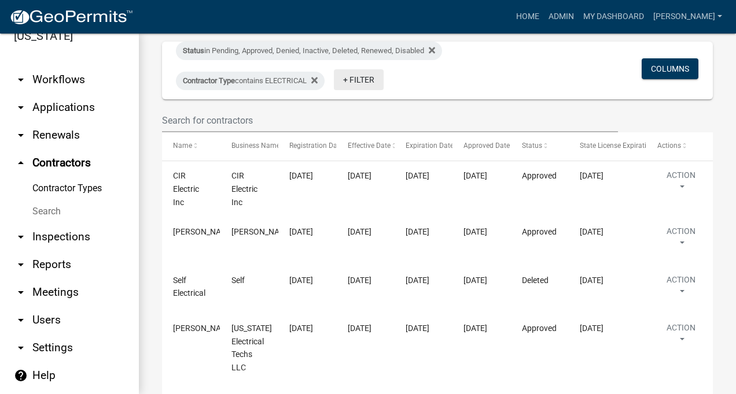
click at [364, 76] on link "+ Filter" at bounding box center [359, 79] width 50 height 21
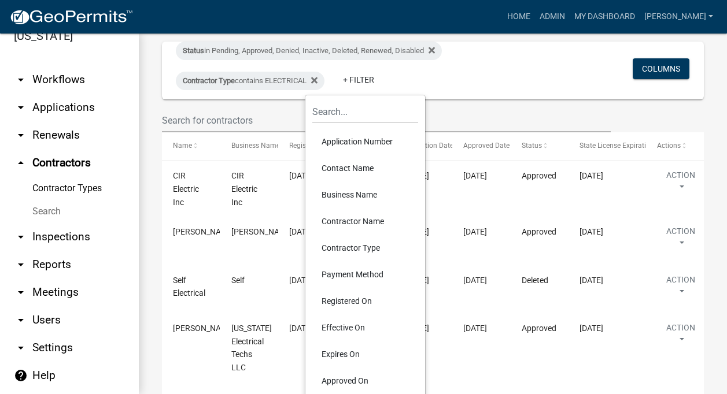
click at [342, 379] on li "Approved On" at bounding box center [365, 381] width 106 height 27
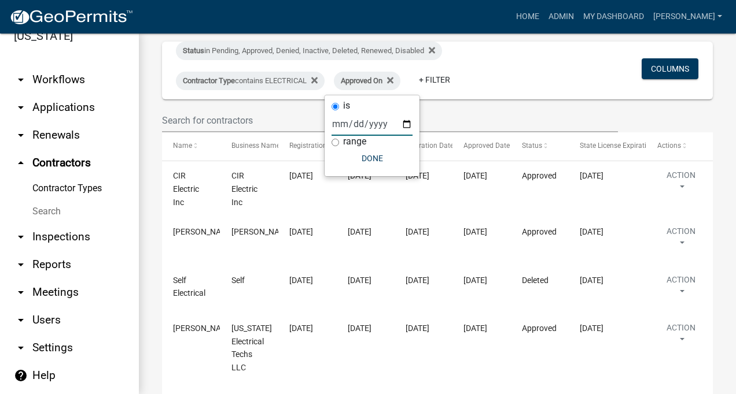
click at [334, 125] on input "date" at bounding box center [371, 124] width 81 height 24
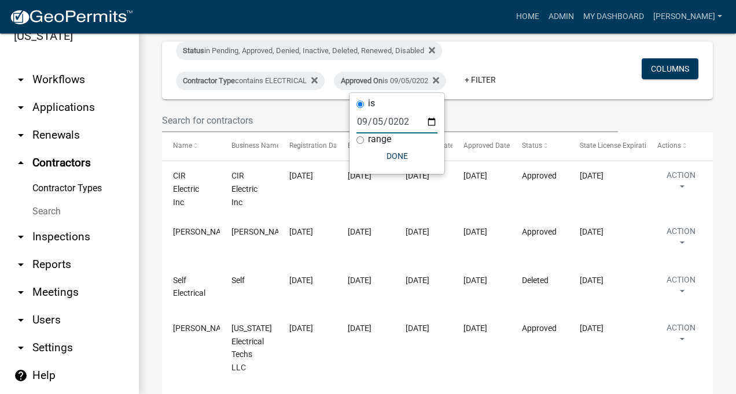
type input "[DATE]"
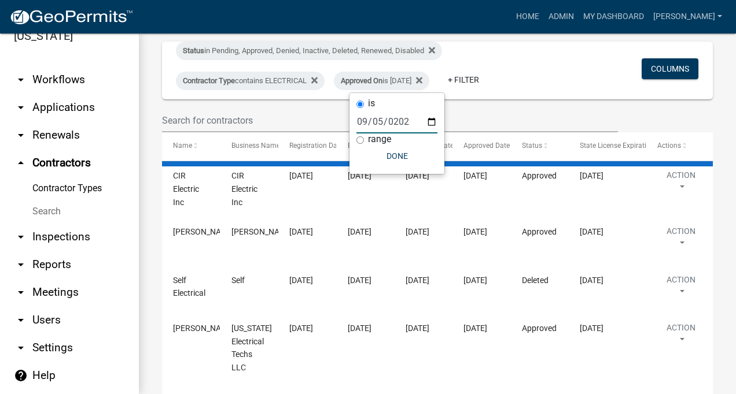
scroll to position [72, 0]
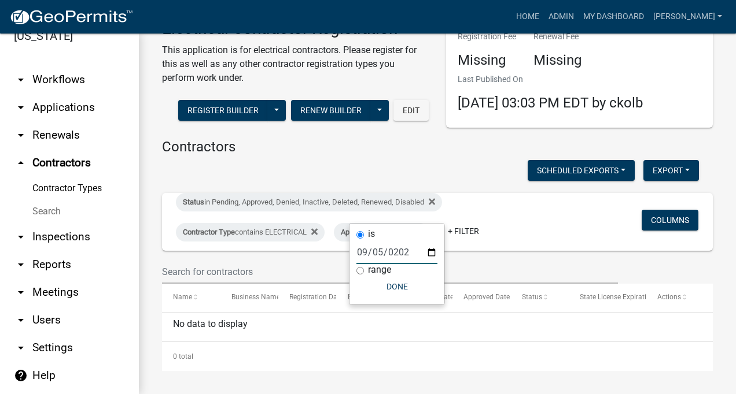
click at [360, 267] on input "range" at bounding box center [360, 271] width 8 height 8
radio input "true"
select select
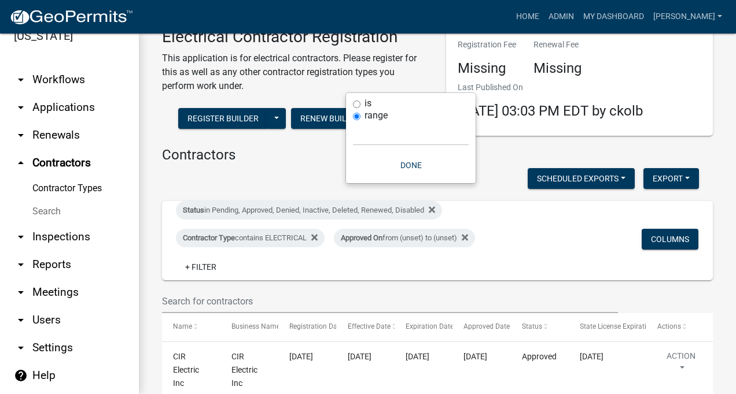
scroll to position [203, 0]
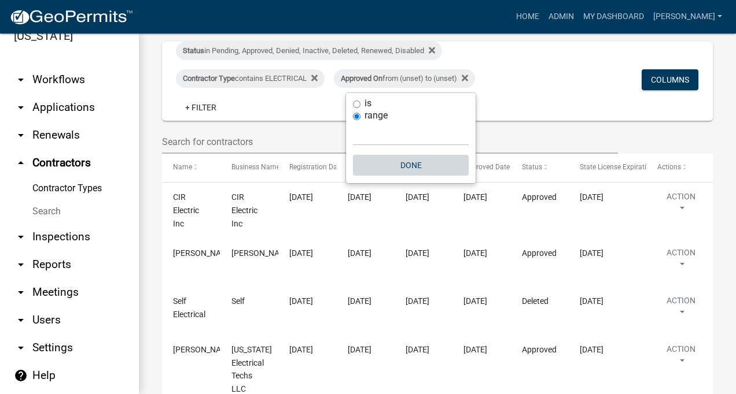
click at [404, 168] on button "Done" at bounding box center [411, 165] width 116 height 21
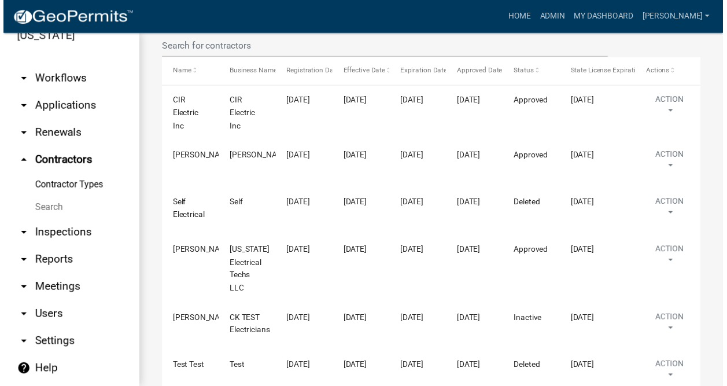
scroll to position [293, 0]
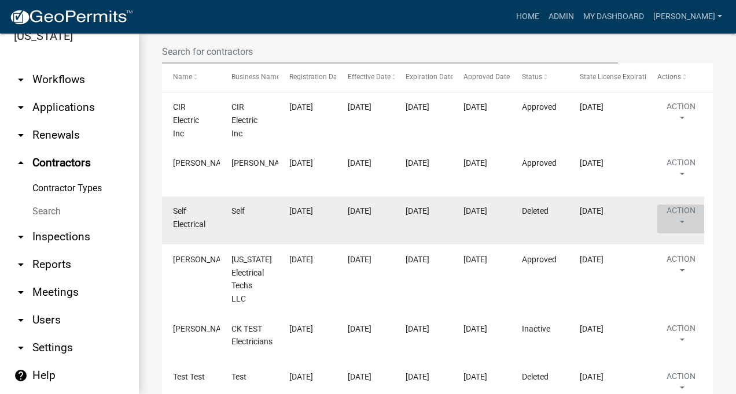
click at [685, 213] on button "Action" at bounding box center [680, 219] width 47 height 29
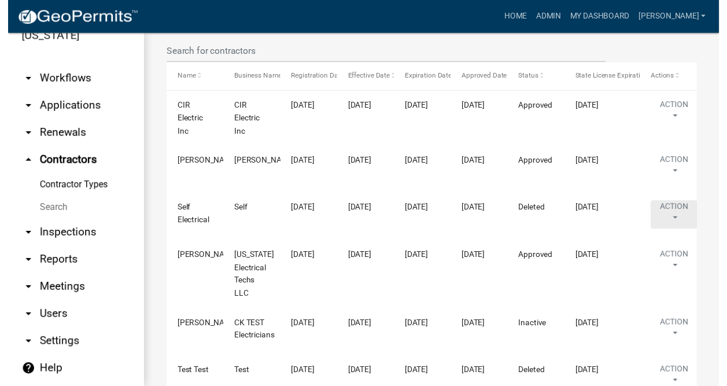
scroll to position [0, 0]
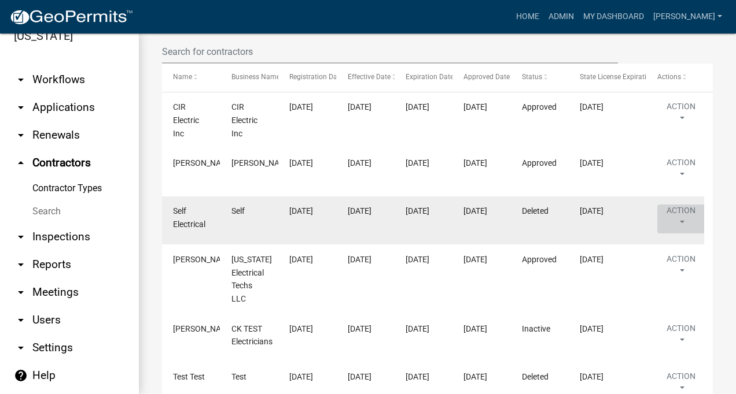
click at [681, 217] on button "Action" at bounding box center [680, 219] width 47 height 29
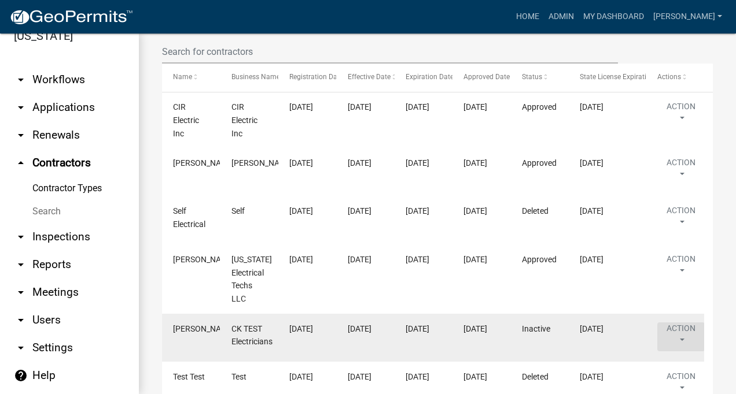
click at [684, 332] on button "Action" at bounding box center [680, 337] width 47 height 29
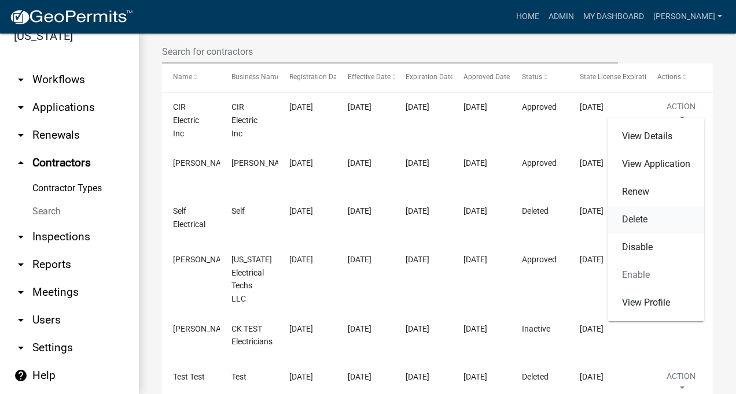
click at [637, 213] on link "Delete" at bounding box center [656, 220] width 96 height 28
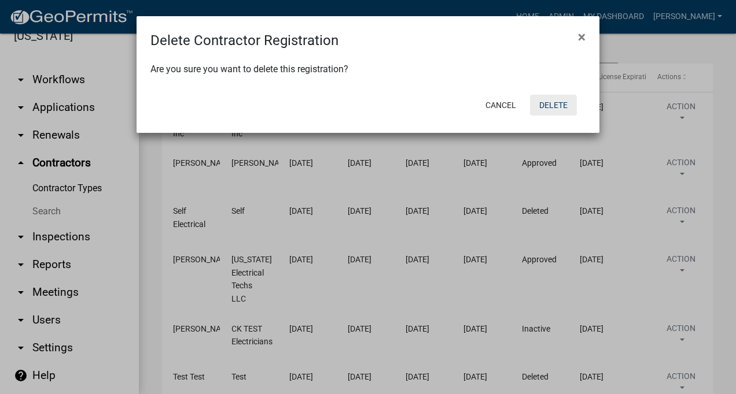
click at [556, 103] on button "Delete" at bounding box center [553, 105] width 47 height 21
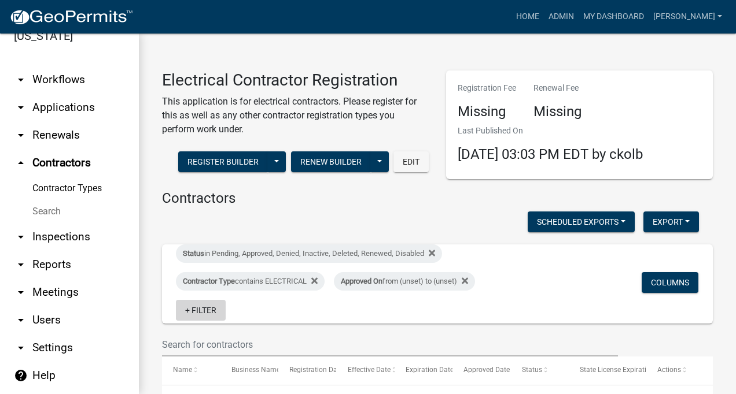
click at [205, 306] on link "+ Filter" at bounding box center [201, 310] width 50 height 21
click at [65, 183] on link "Contractor Types" at bounding box center [69, 188] width 139 height 23
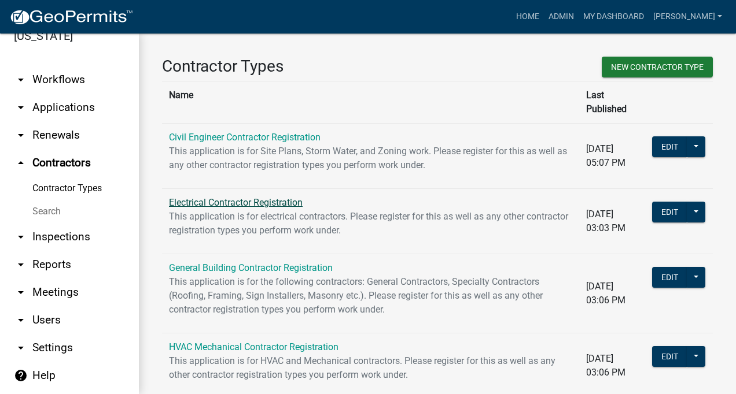
click at [275, 197] on link "Electrical Contractor Registration" at bounding box center [236, 202] width 134 height 11
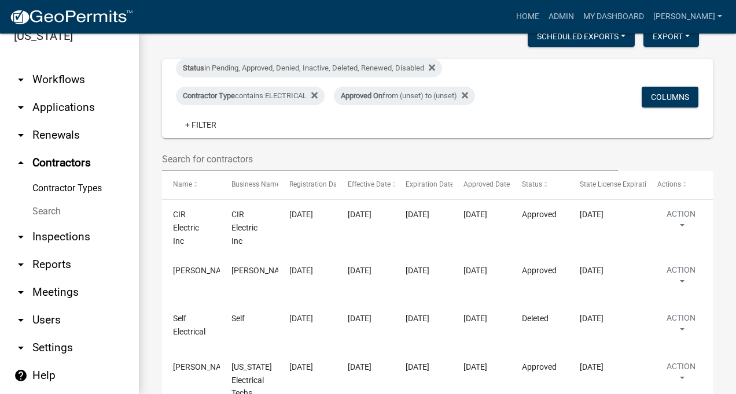
scroll to position [182, 0]
